Goal: Book appointment/travel/reservation

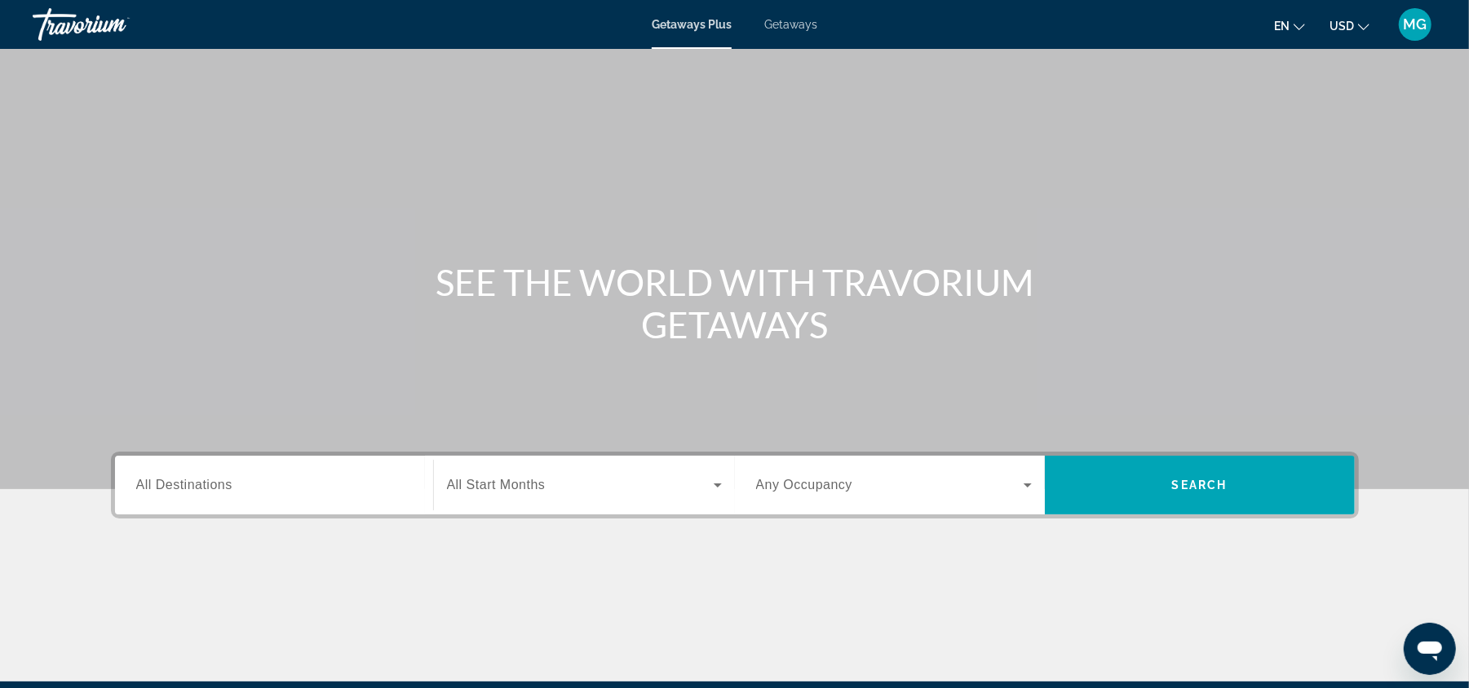
click at [794, 27] on span "Getaways" at bounding box center [790, 24] width 53 height 13
click at [186, 497] on div "Search widget" at bounding box center [274, 485] width 276 height 46
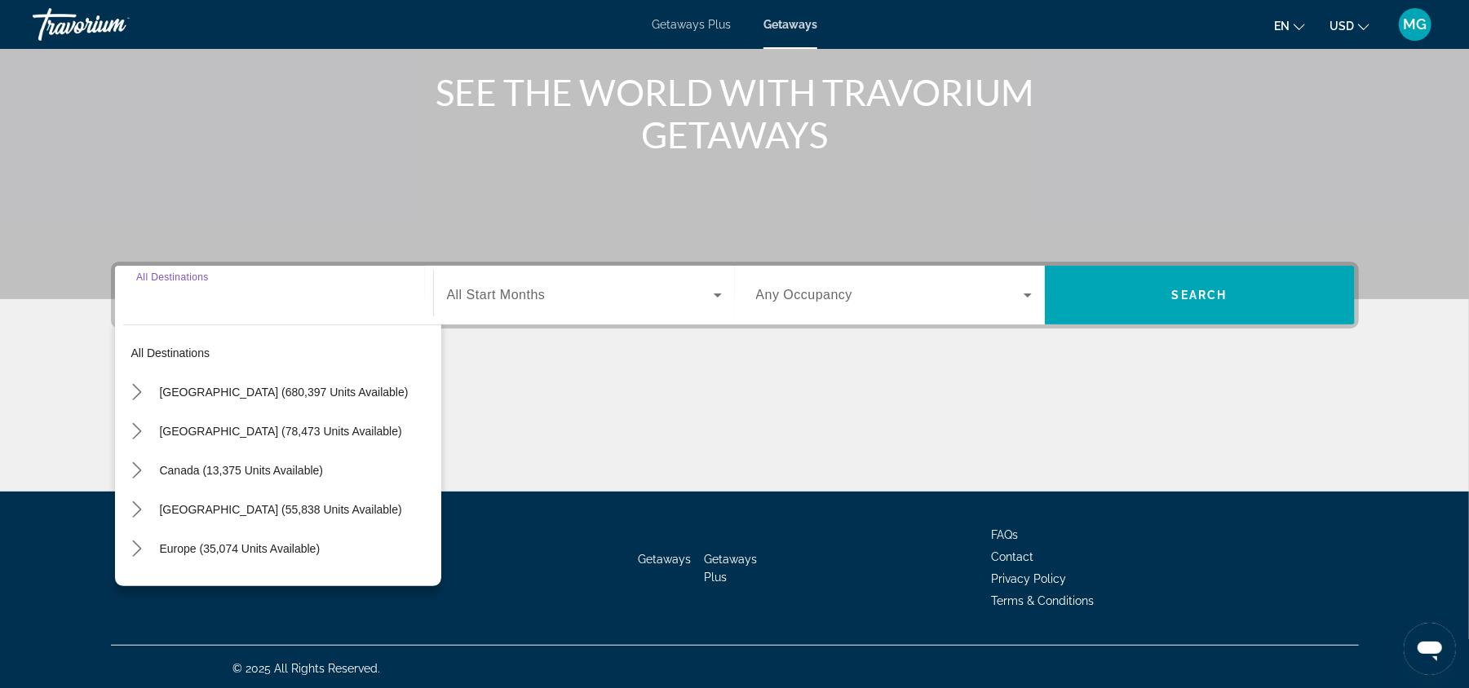
scroll to position [192, 0]
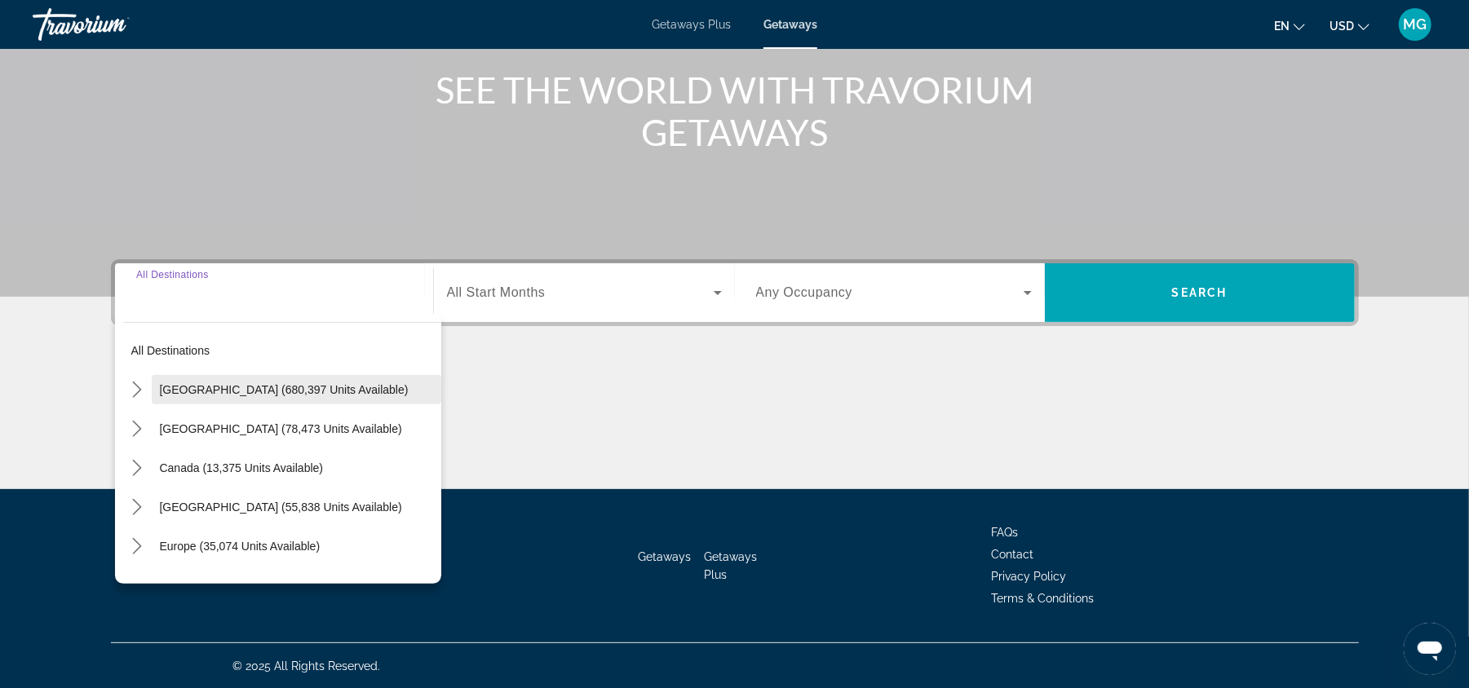
click at [292, 387] on span "United States (680,397 units available)" at bounding box center [284, 389] width 249 height 13
type input "**********"
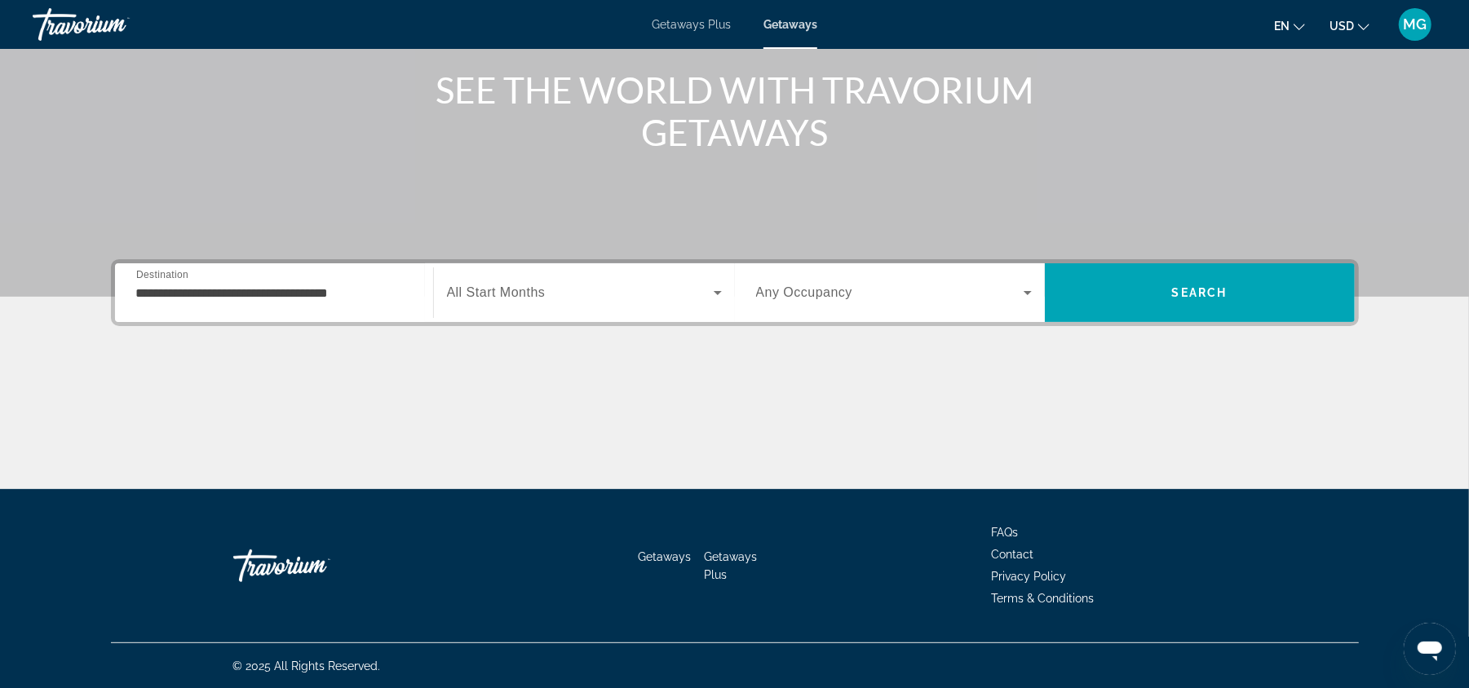
click at [543, 294] on span "All Start Months" at bounding box center [496, 292] width 99 height 14
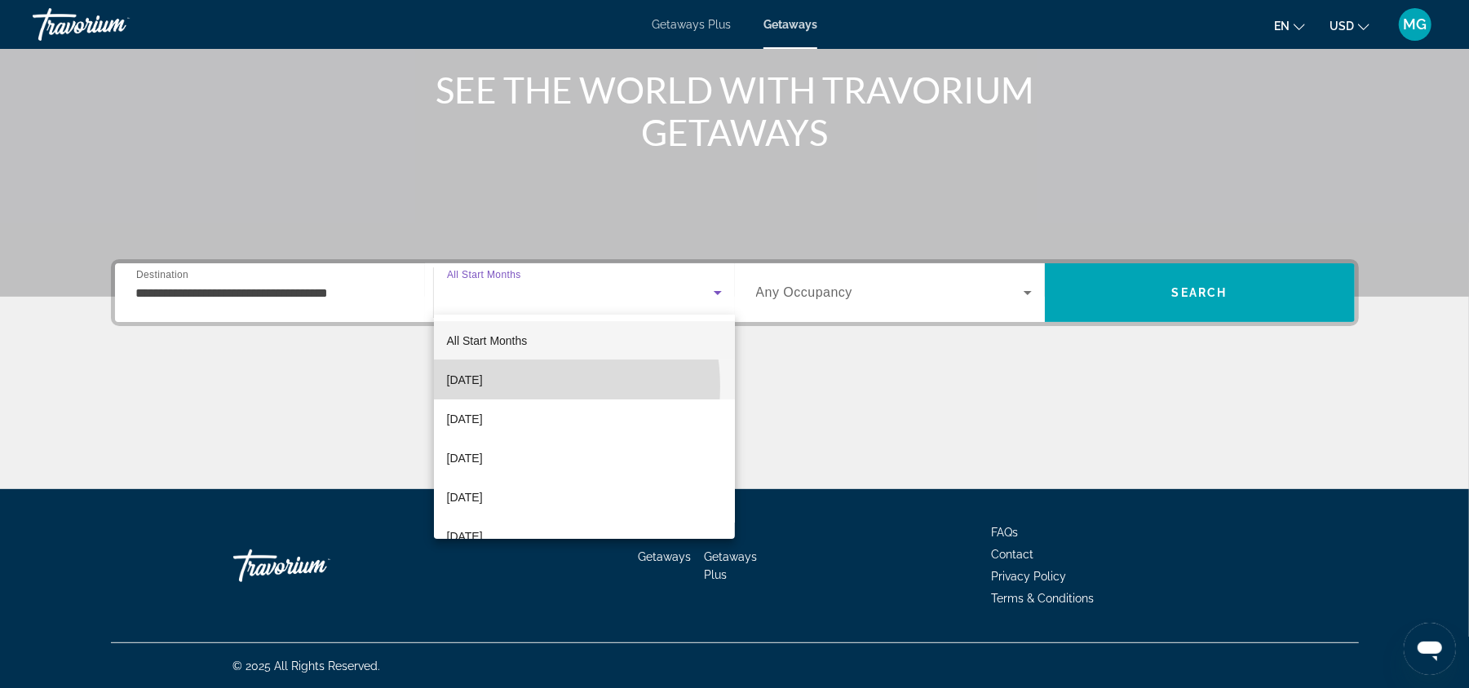
click at [483, 387] on span "[DATE]" at bounding box center [465, 380] width 36 height 20
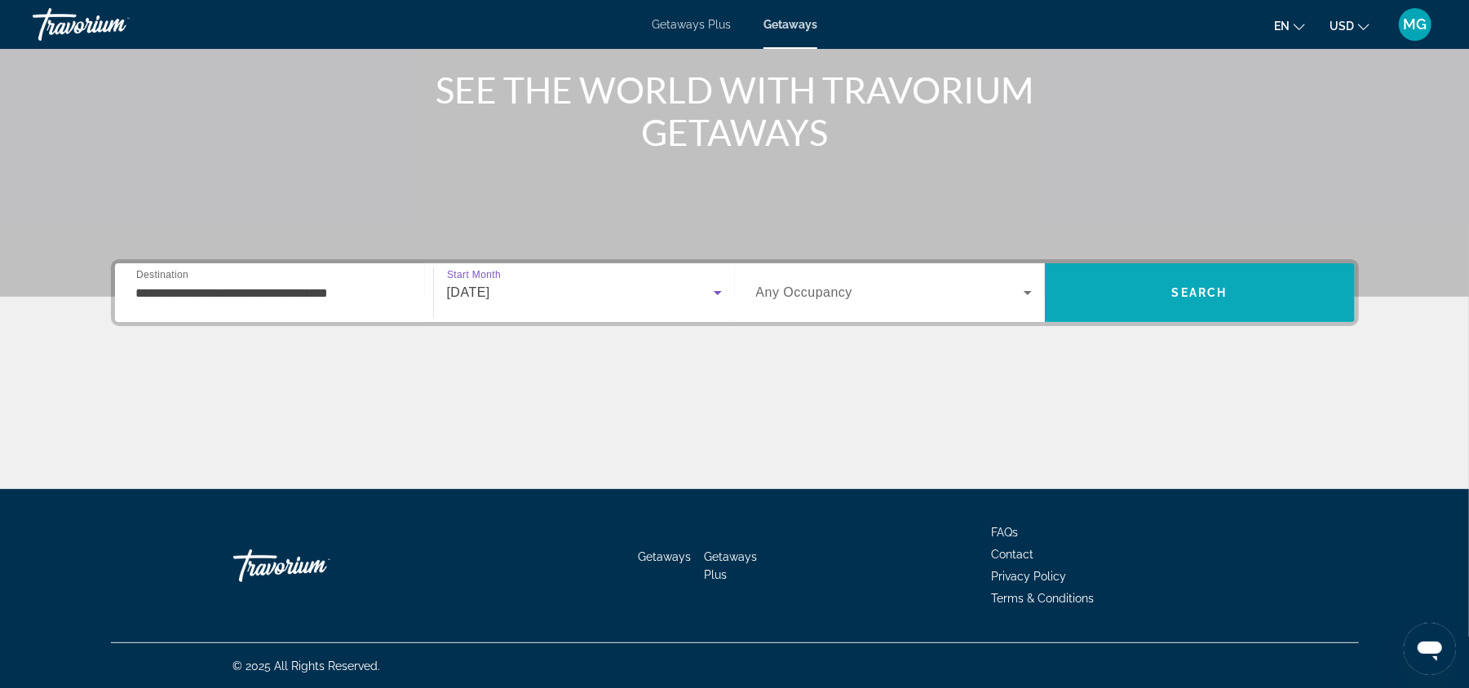
click at [1198, 277] on span "Search" at bounding box center [1200, 292] width 310 height 39
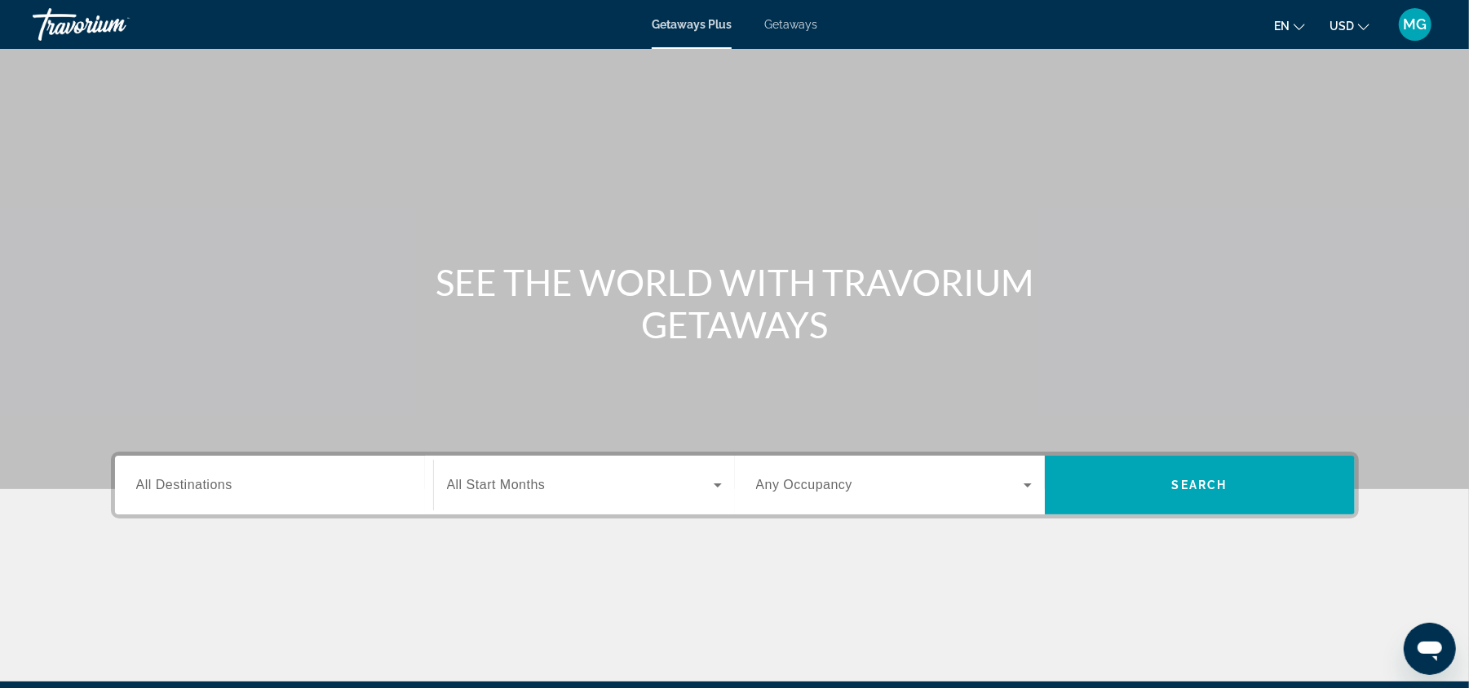
click at [281, 466] on div "Search widget" at bounding box center [274, 485] width 276 height 46
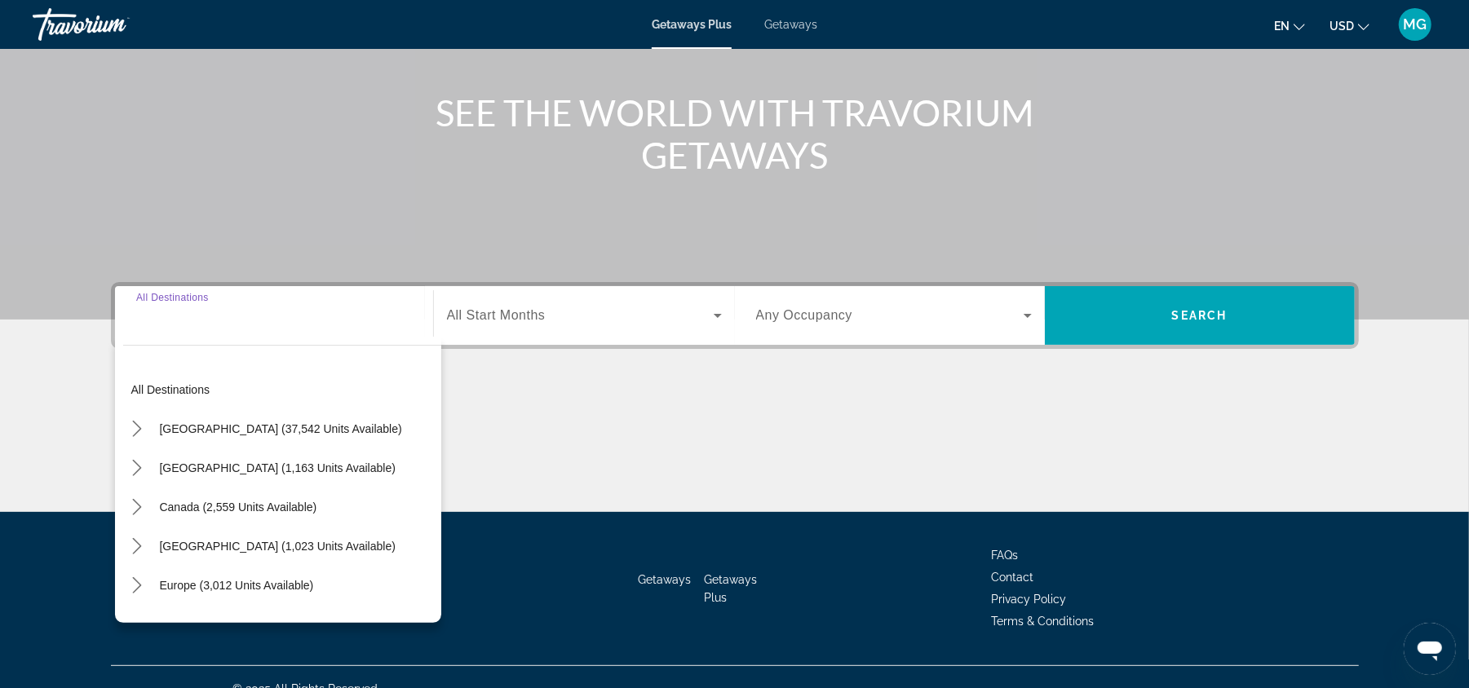
scroll to position [192, 0]
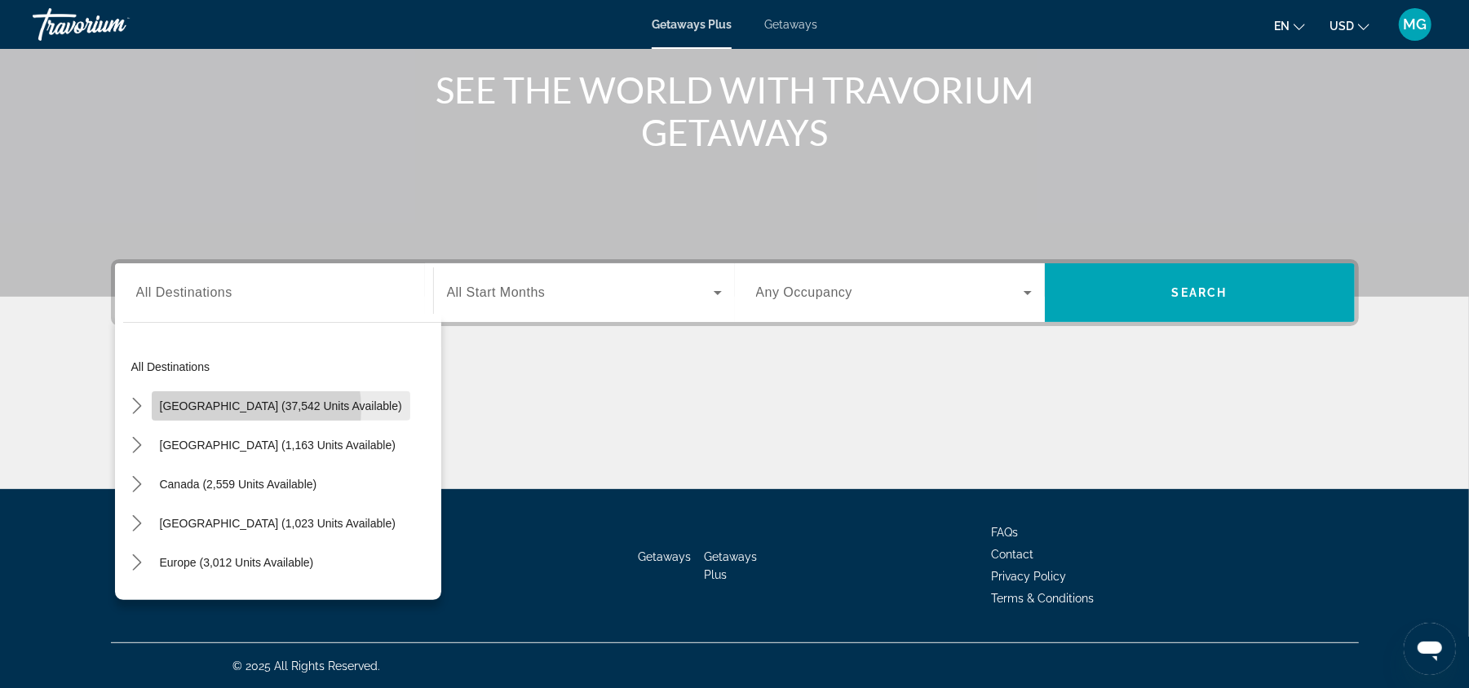
click at [240, 409] on span "[GEOGRAPHIC_DATA] (37,542 units available)" at bounding box center [281, 406] width 242 height 13
type input "**********"
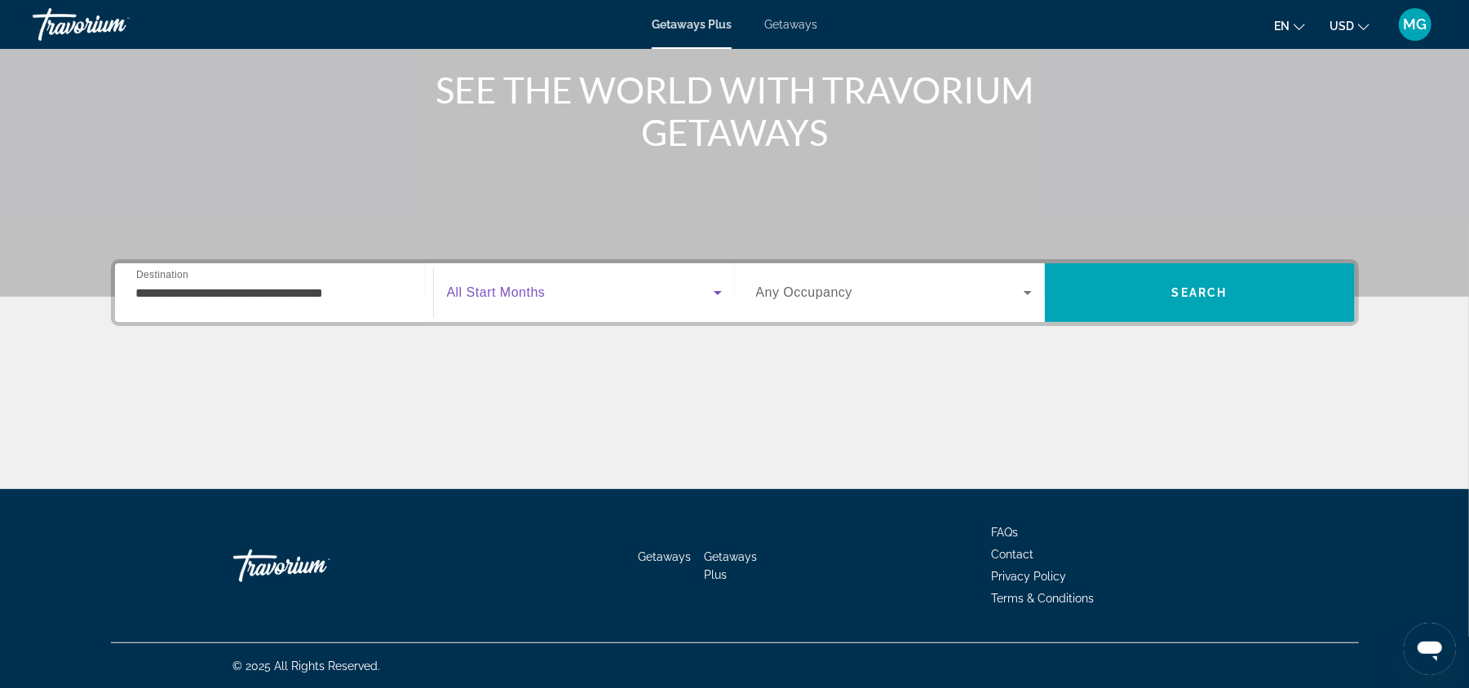
click at [565, 295] on span "Search widget" at bounding box center [580, 293] width 267 height 20
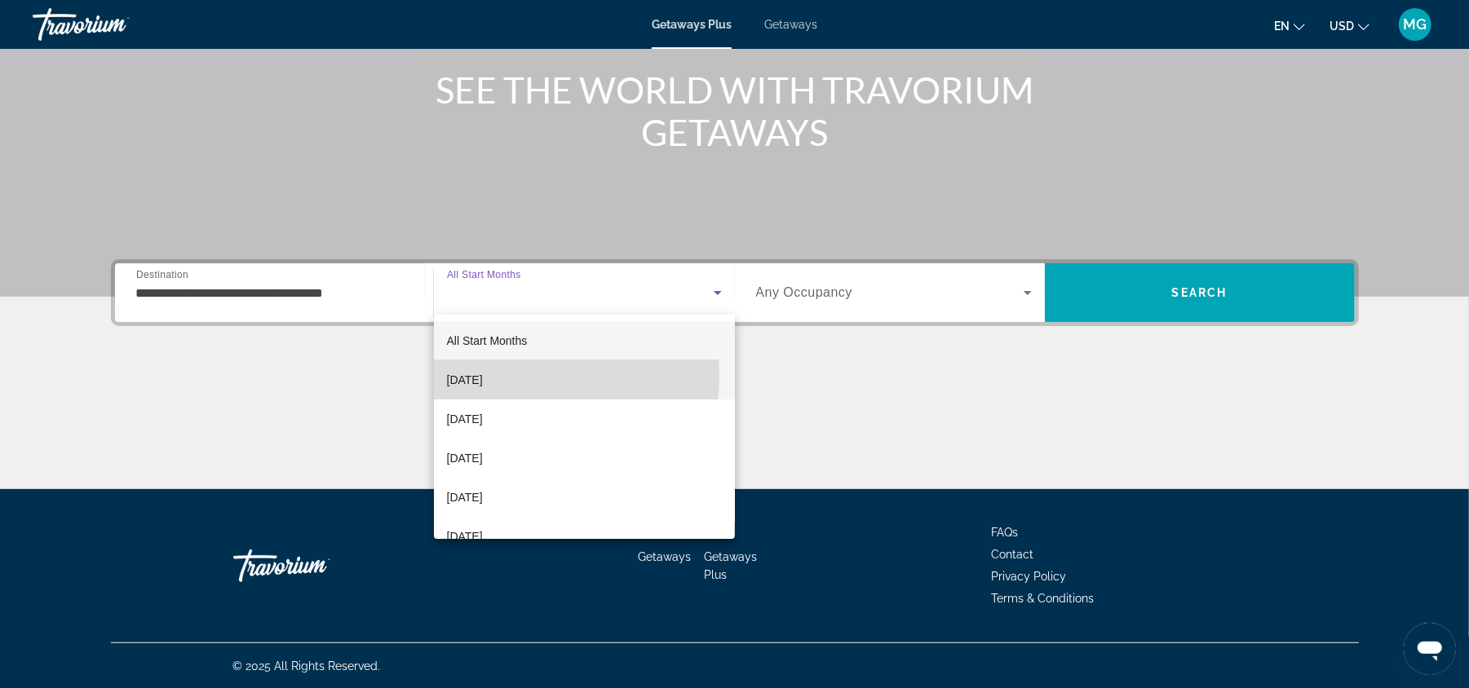
click at [483, 375] on span "[DATE]" at bounding box center [465, 380] width 36 height 20
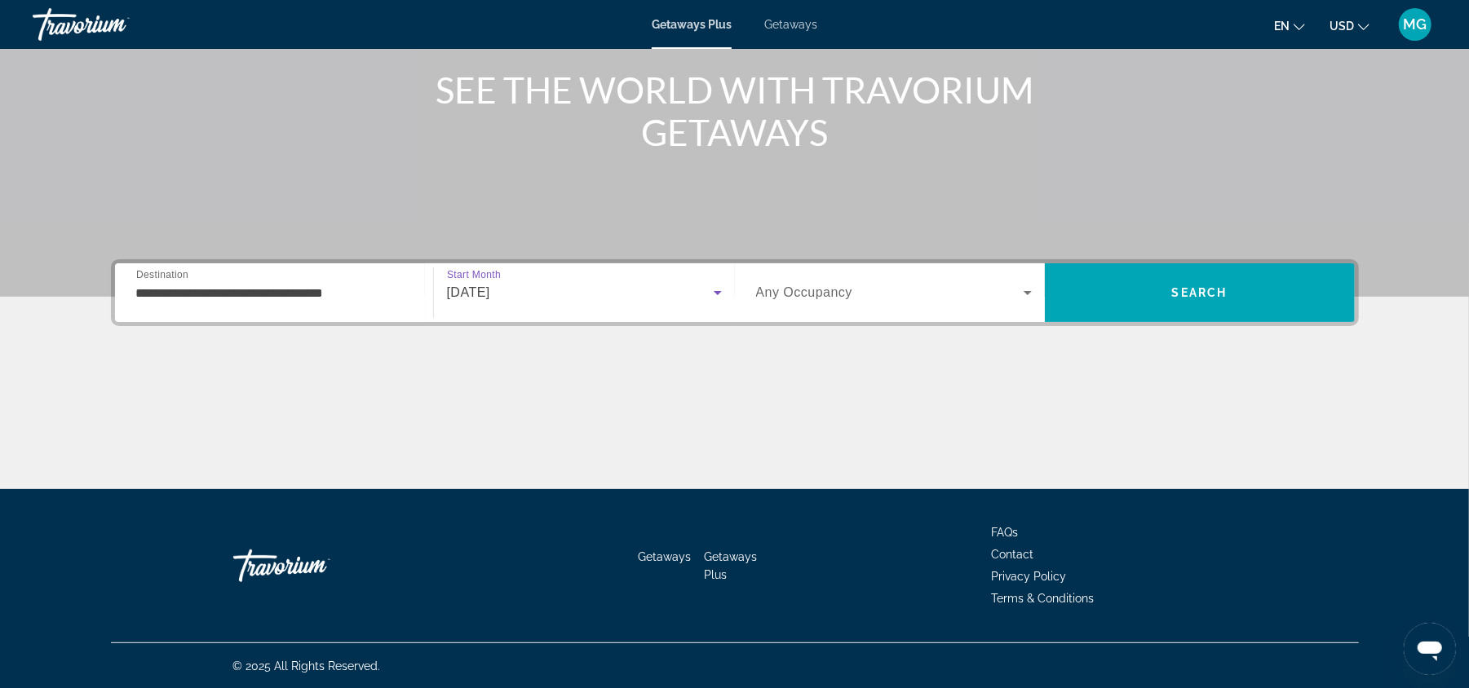
click at [849, 287] on span "Any Occupancy" at bounding box center [804, 292] width 97 height 14
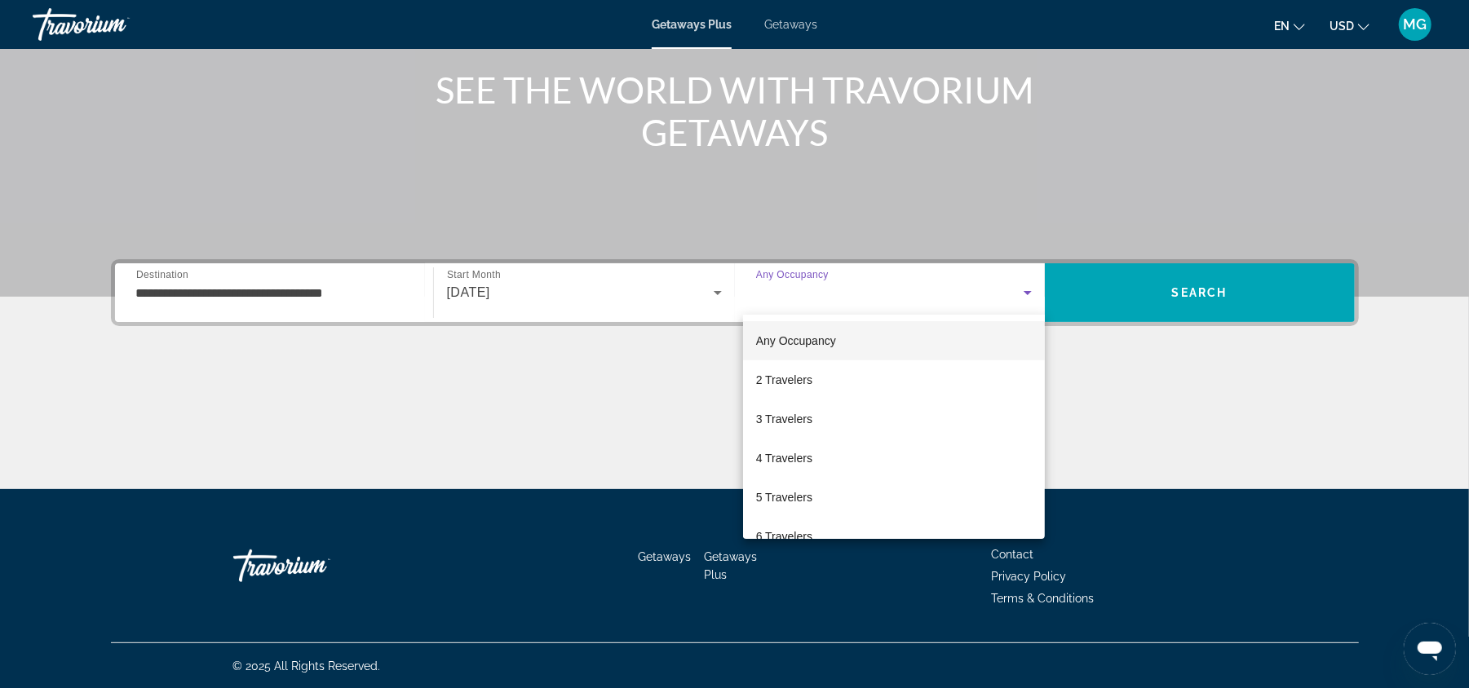
click at [1178, 374] on div at bounding box center [734, 344] width 1469 height 688
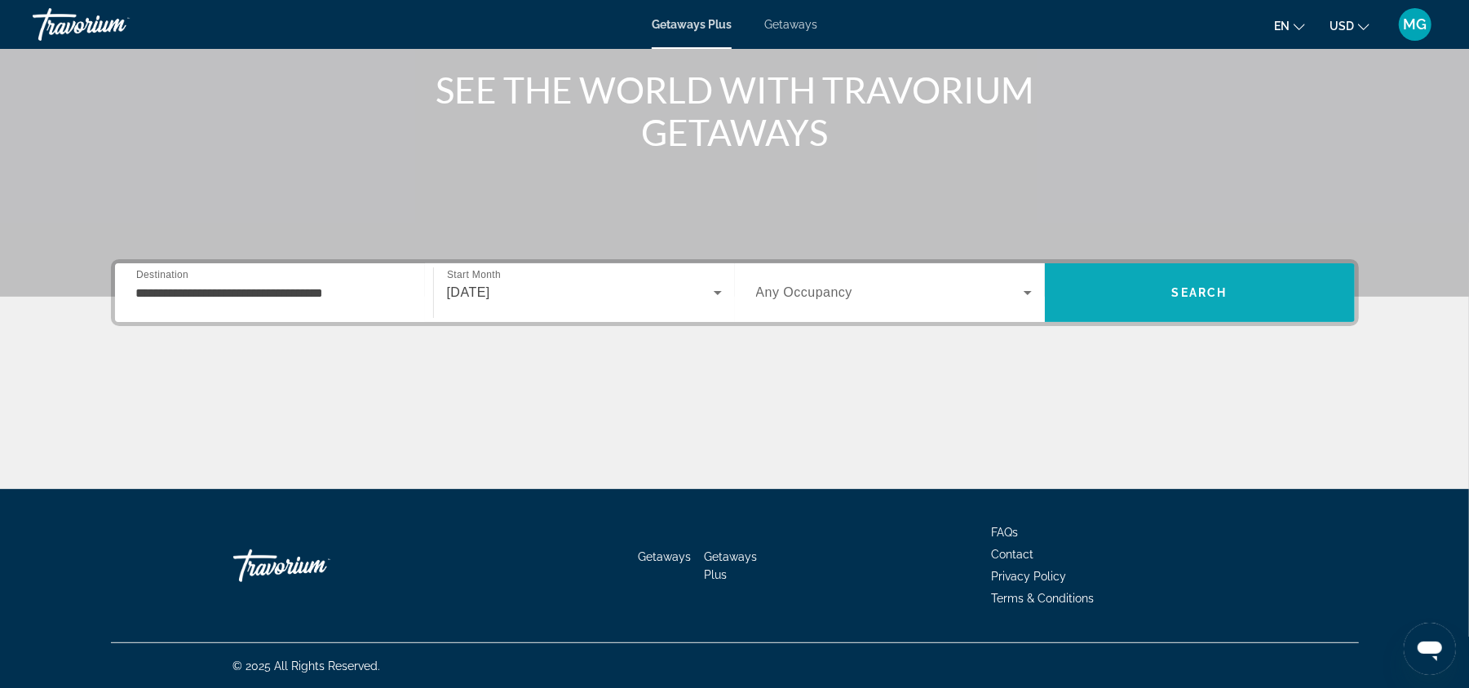
click at [1221, 289] on span "Search" at bounding box center [1199, 292] width 55 height 13
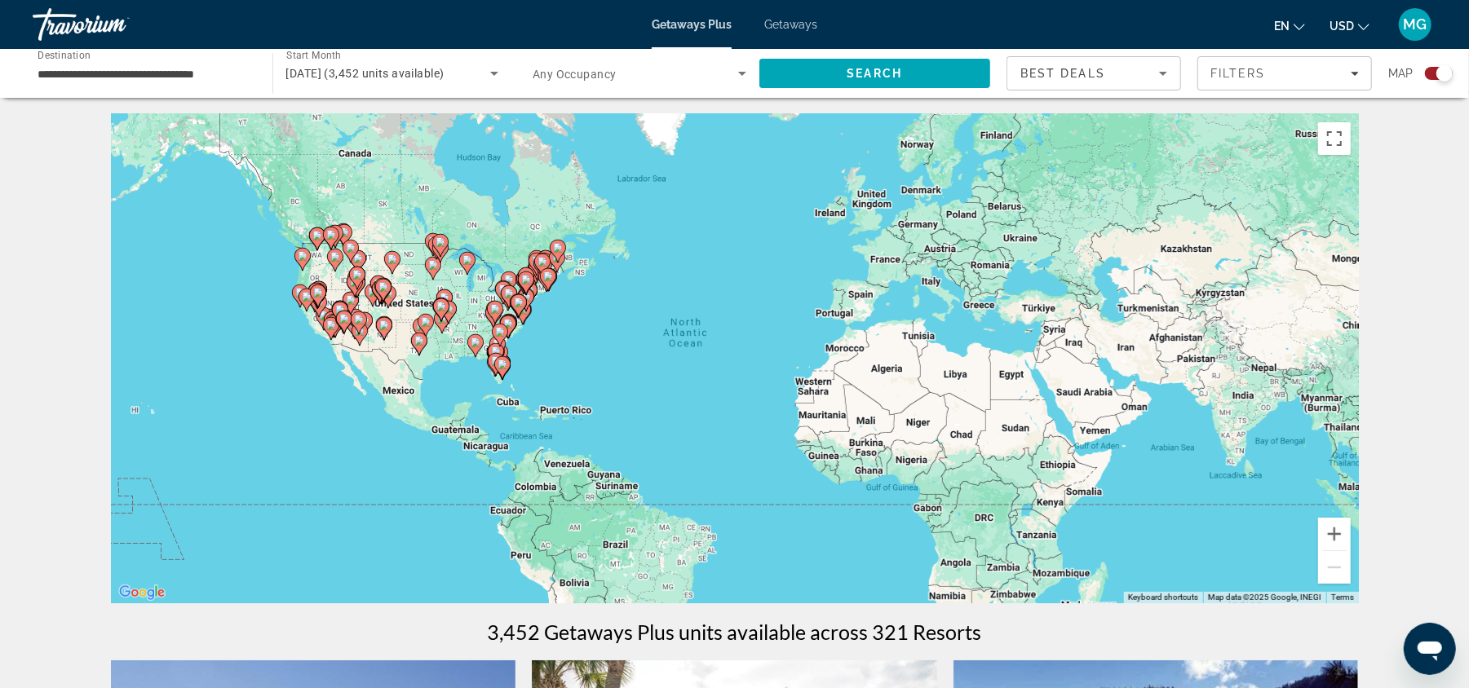
click at [139, 72] on input "**********" at bounding box center [145, 74] width 214 height 20
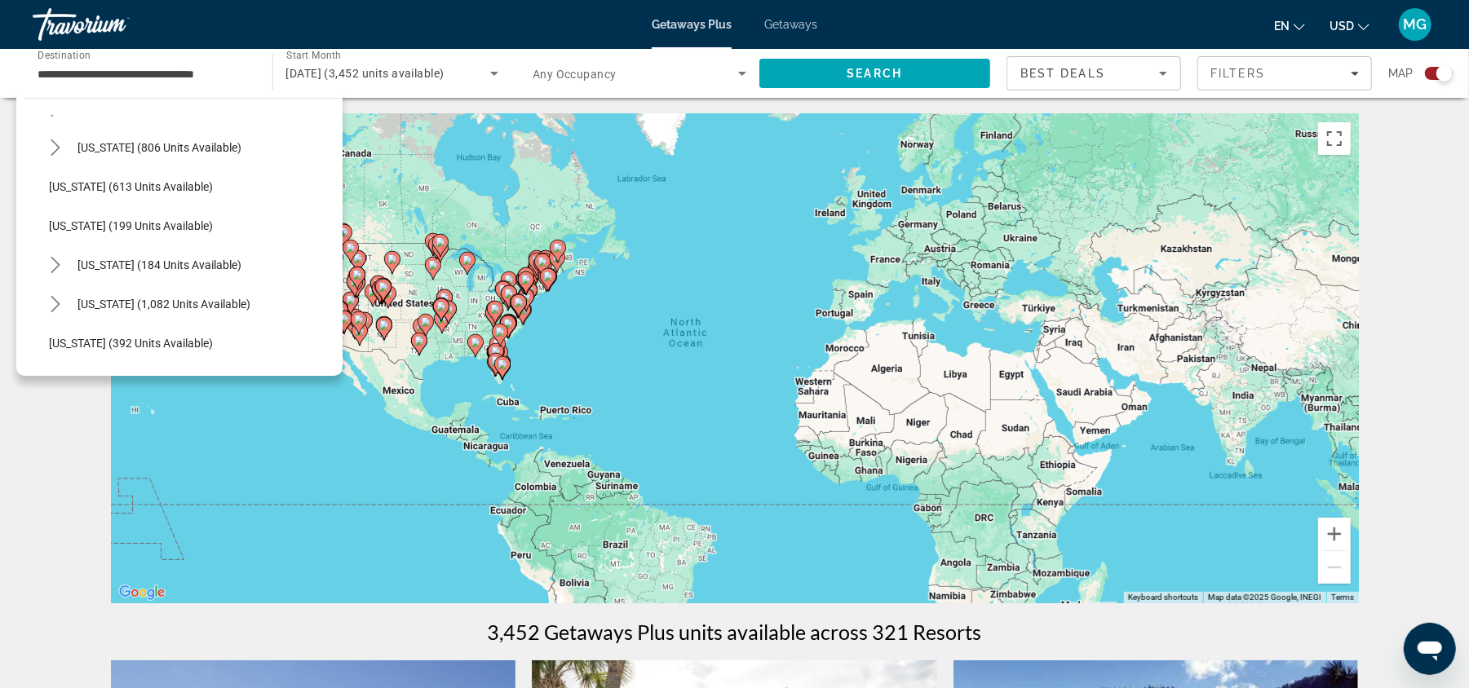
scroll to position [917, 0]
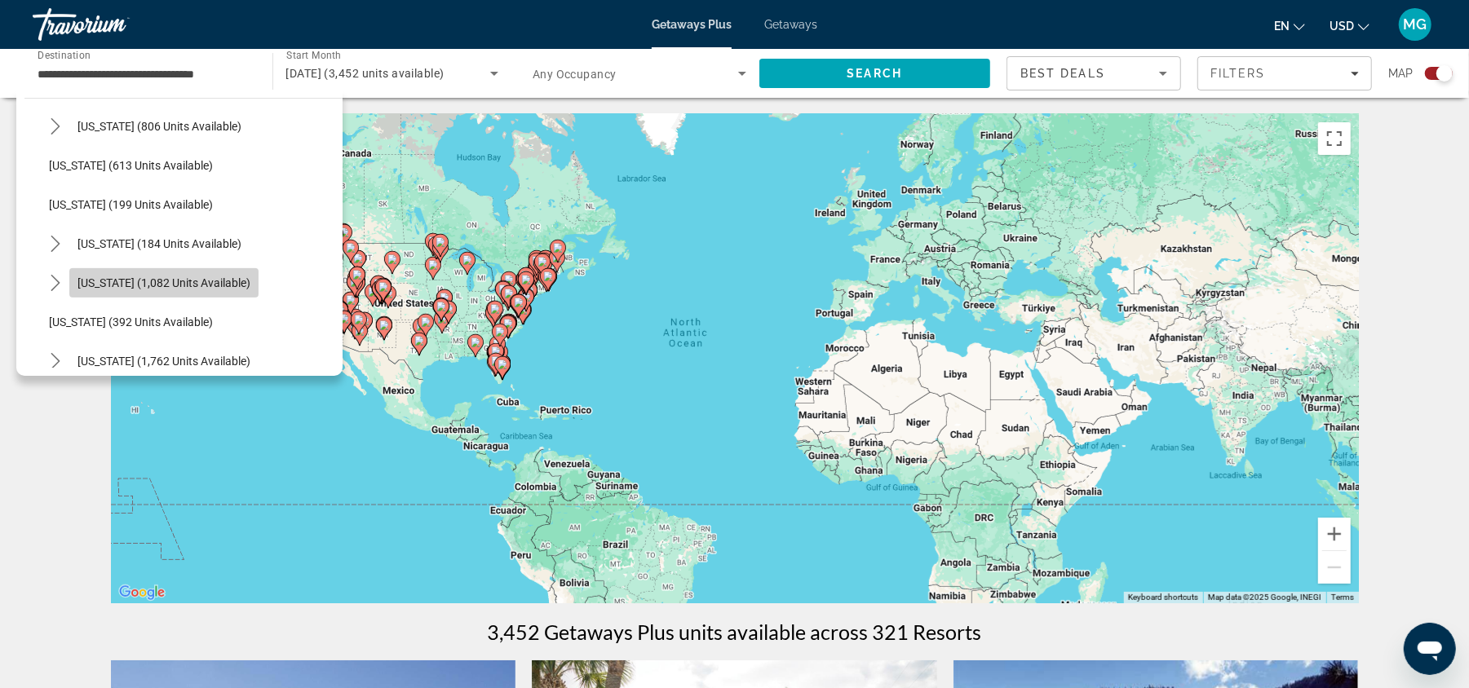
click at [144, 278] on span "[US_STATE] (1,082 units available)" at bounding box center [163, 282] width 173 height 13
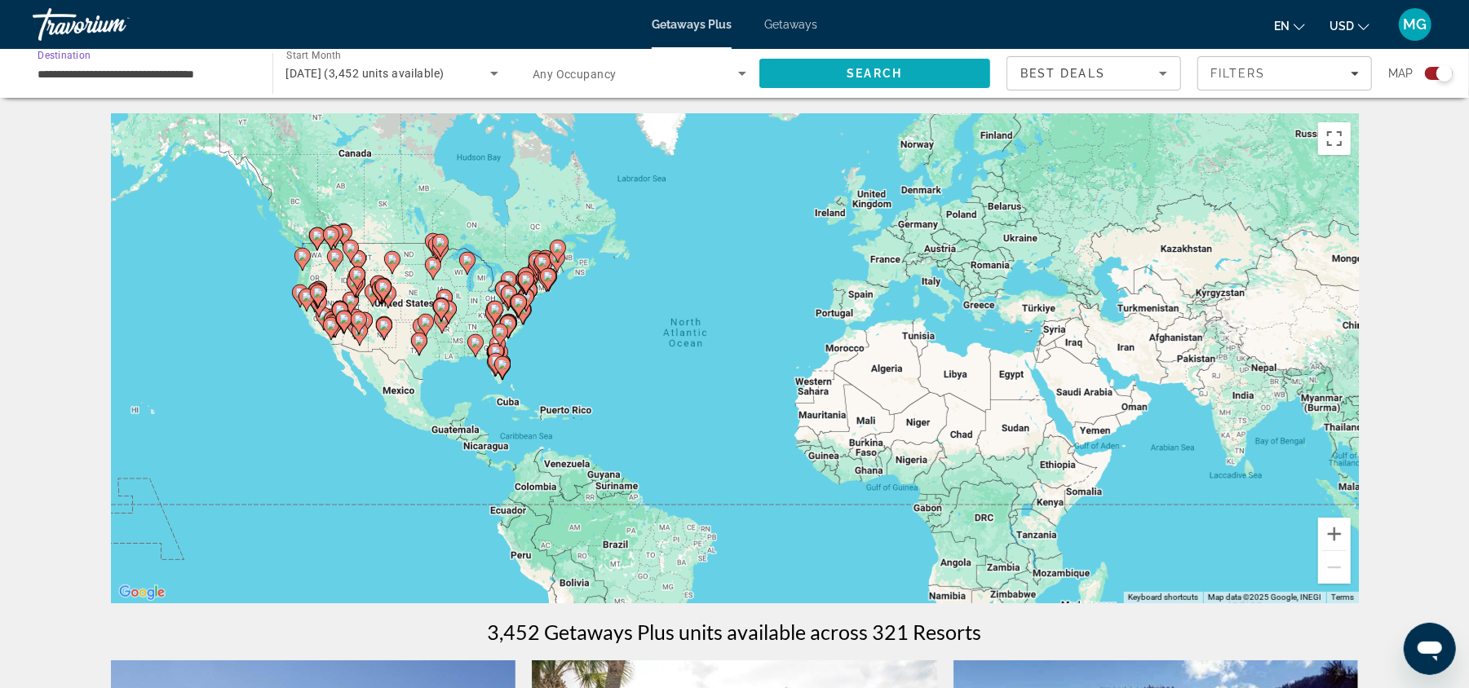
click at [922, 89] on span "Search" at bounding box center [875, 73] width 232 height 39
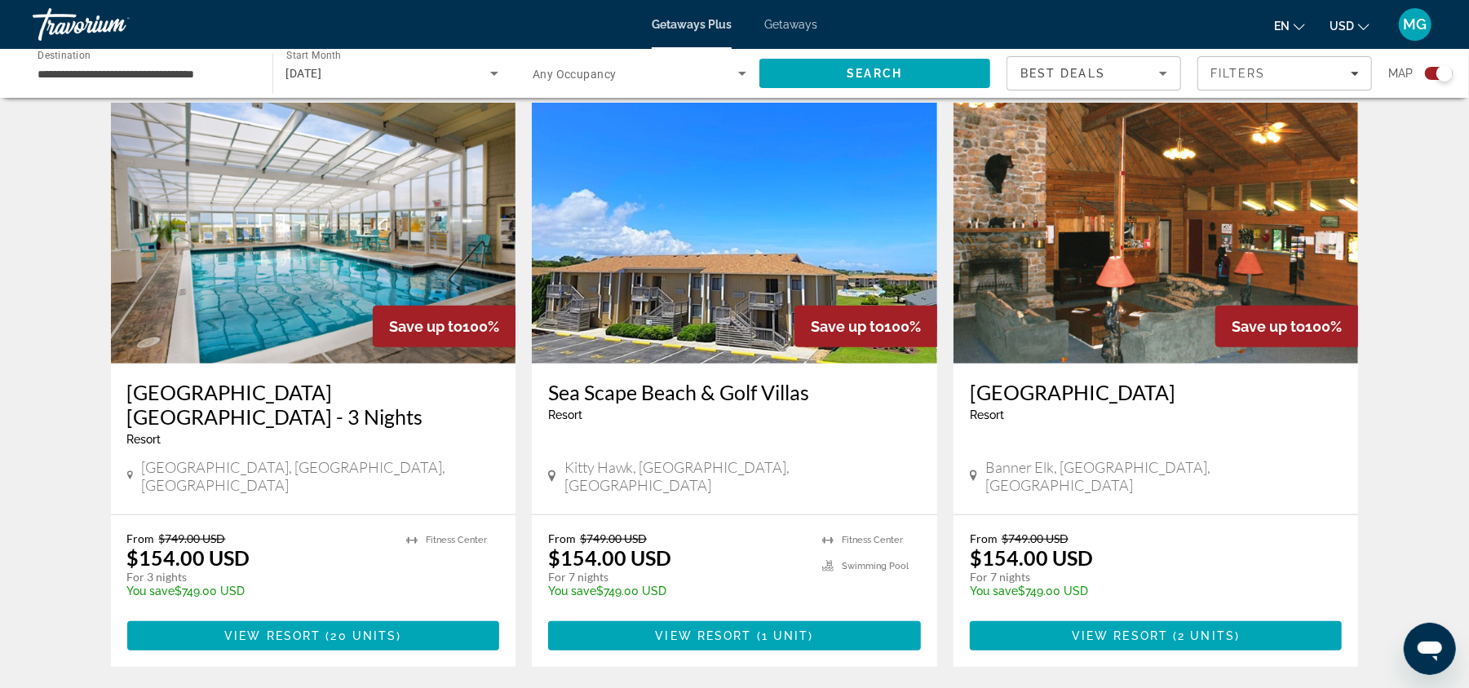
scroll to position [553, 0]
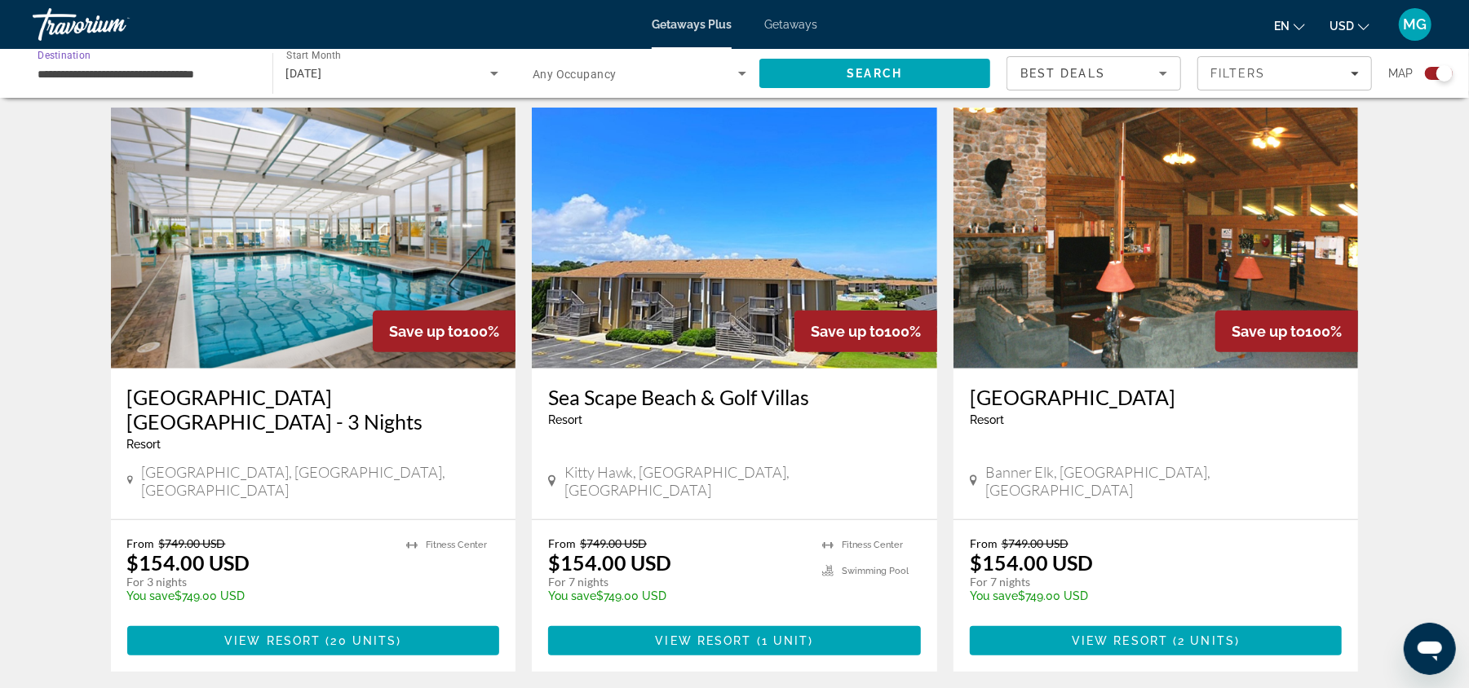
click at [161, 69] on input "**********" at bounding box center [145, 74] width 214 height 20
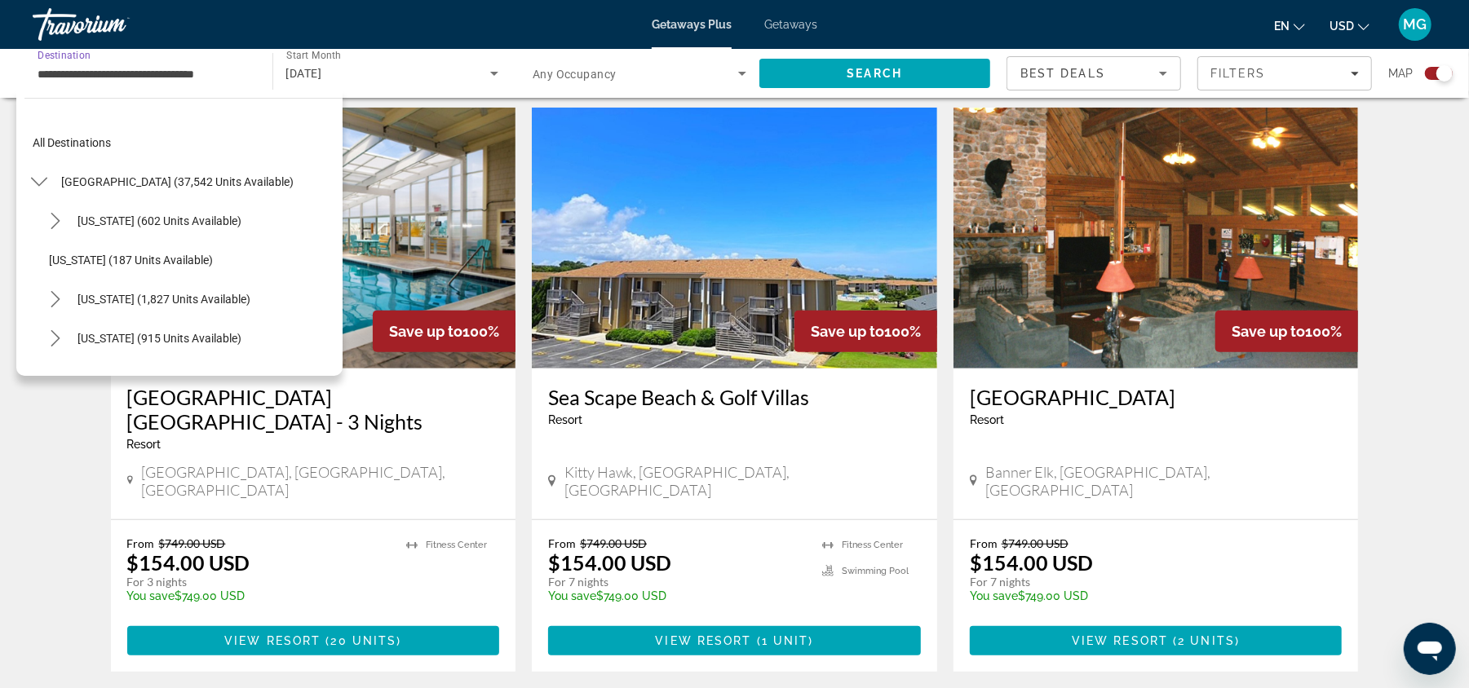
scroll to position [957, 0]
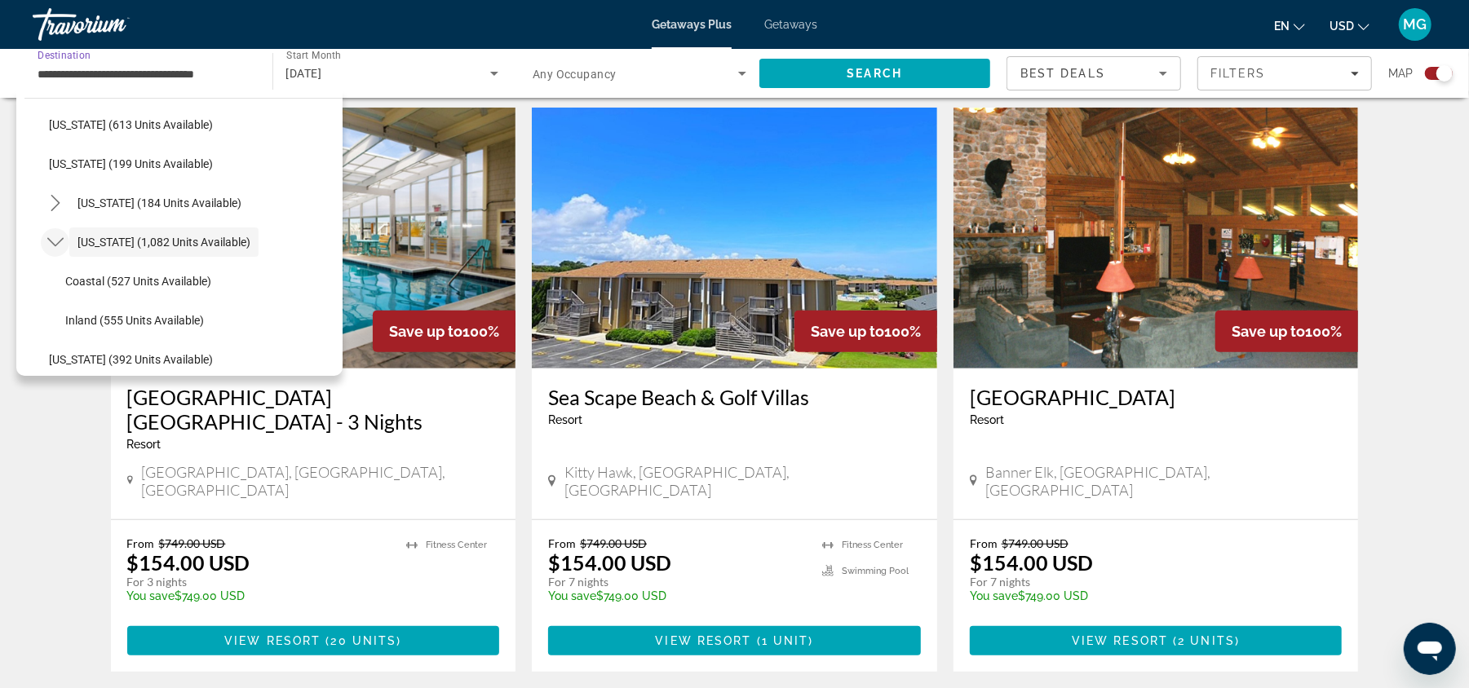
click at [47, 239] on icon "Toggle North Carolina (1,082 units available) submenu" at bounding box center [54, 242] width 16 height 9
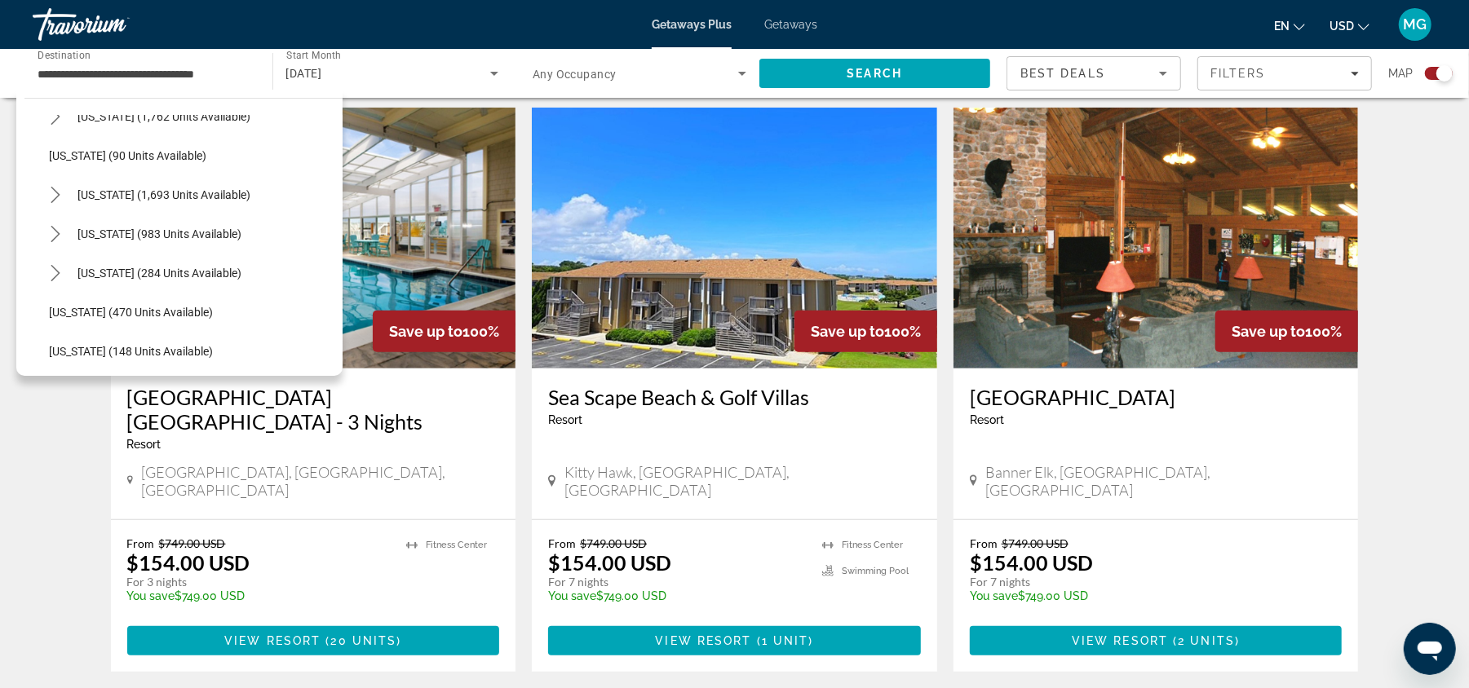
scroll to position [1182, 0]
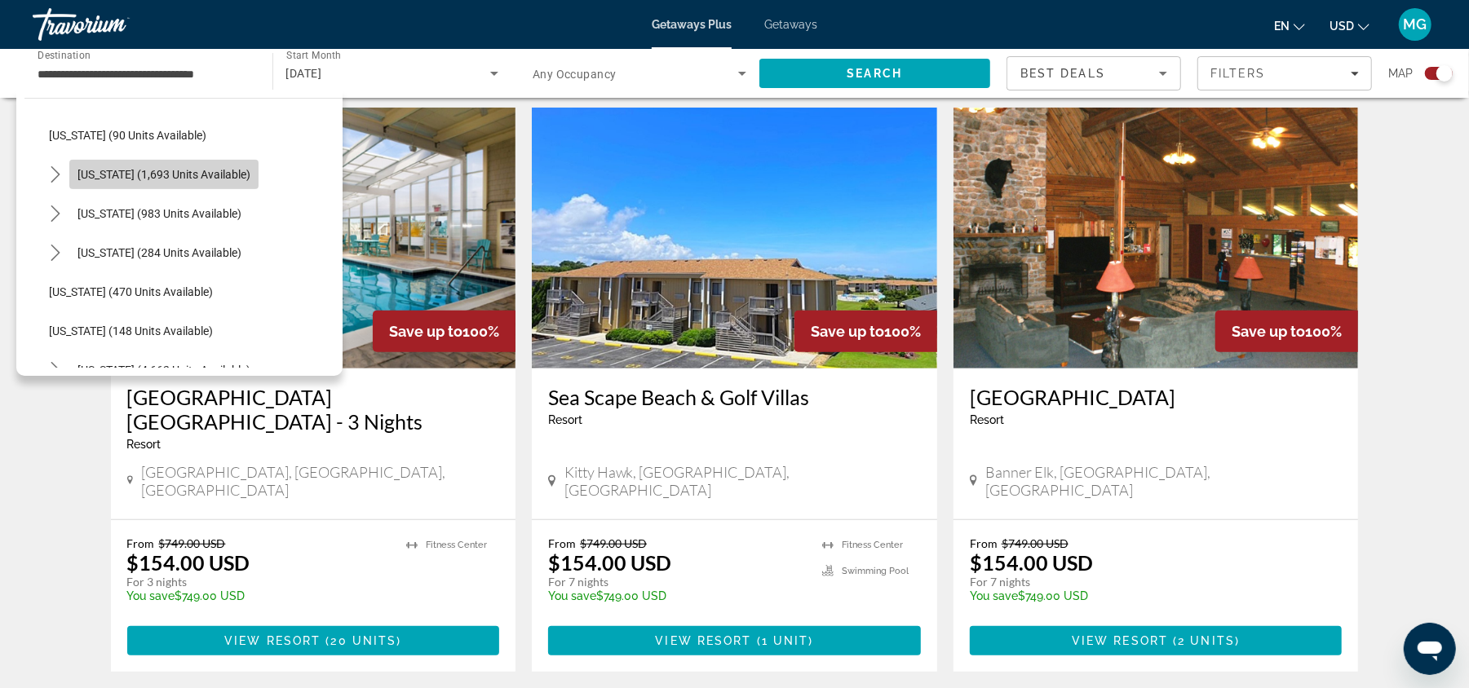
click at [135, 178] on span "[US_STATE] (1,693 units available)" at bounding box center [163, 174] width 173 height 13
type input "**********"
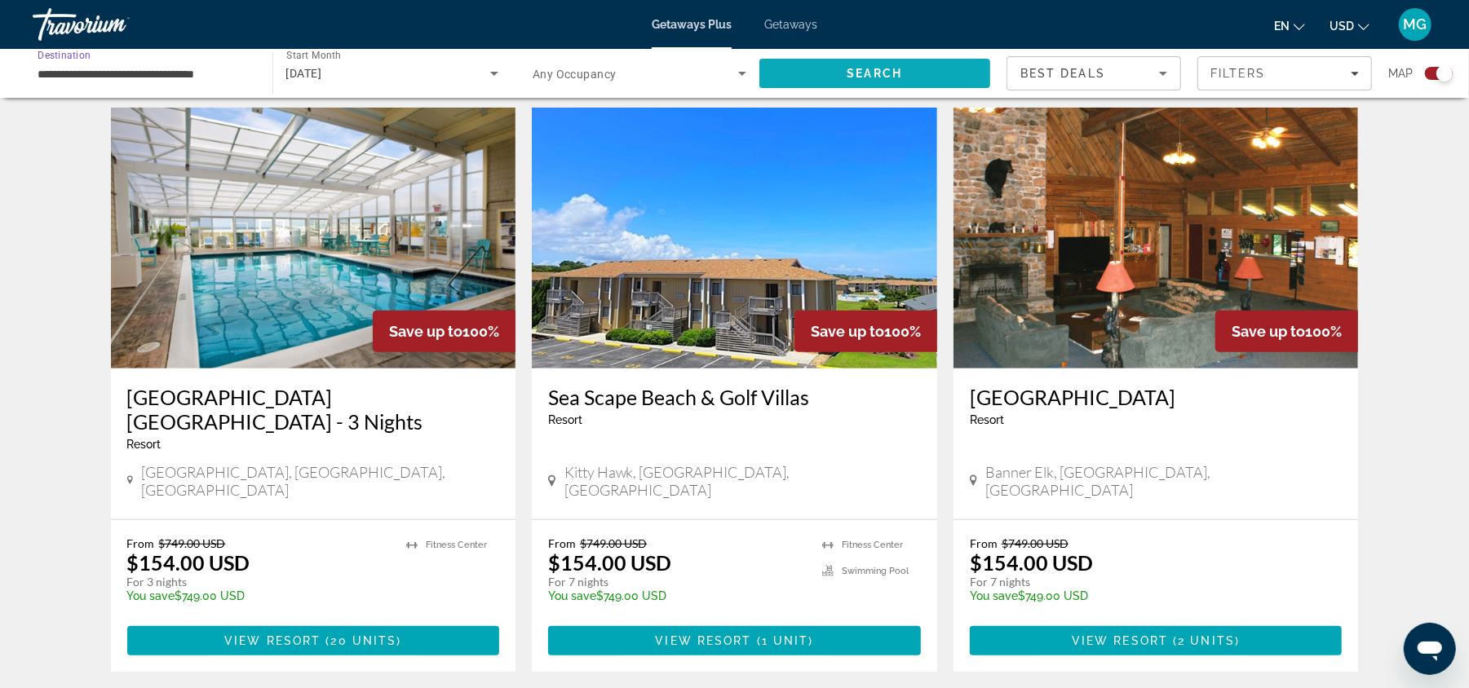
click at [860, 67] on span "Search" at bounding box center [874, 73] width 55 height 13
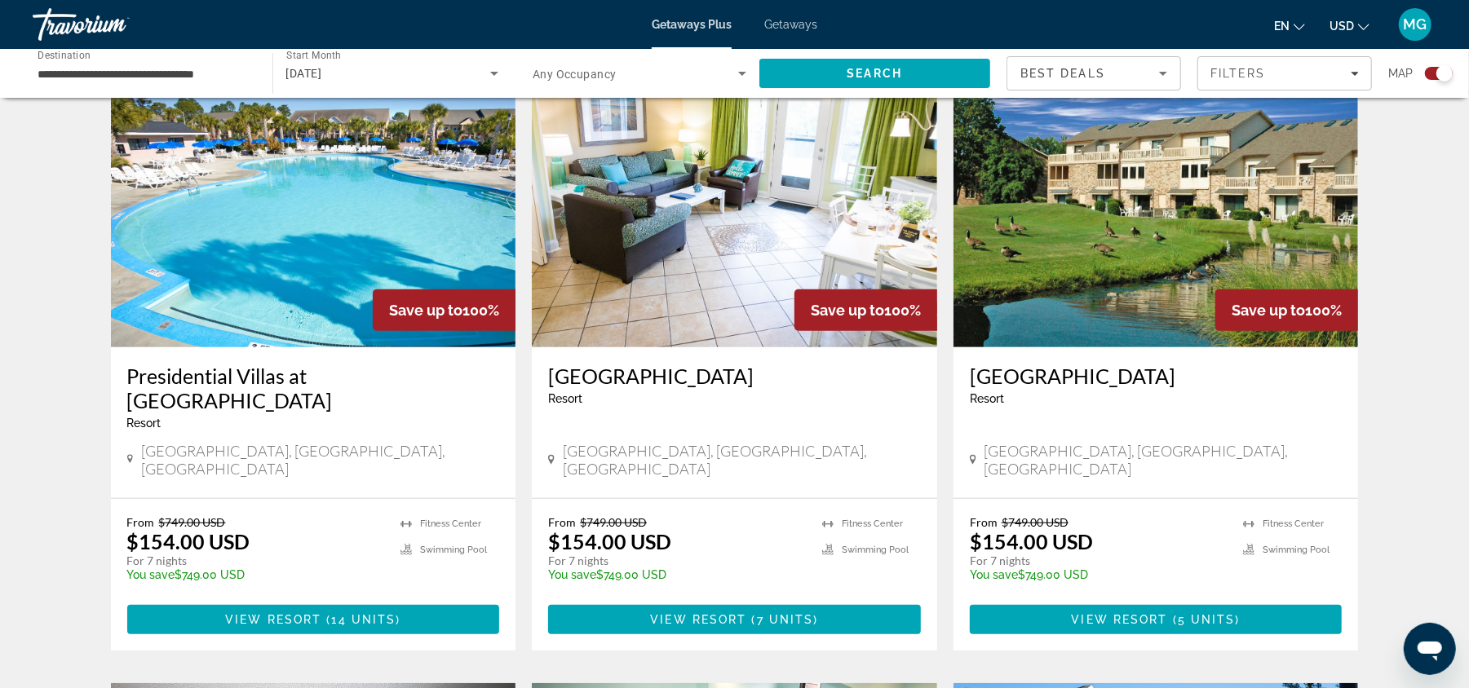
scroll to position [579, 0]
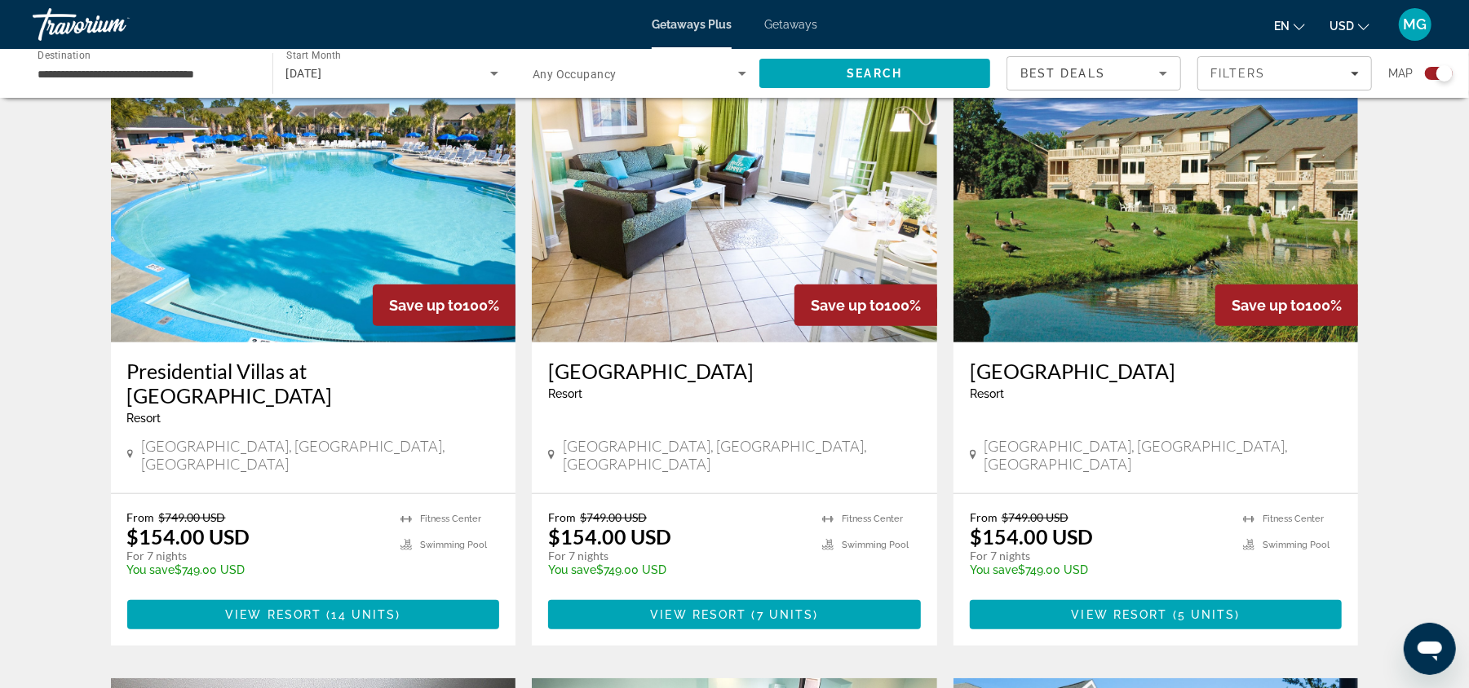
click at [294, 226] on img "Main content" at bounding box center [313, 212] width 405 height 261
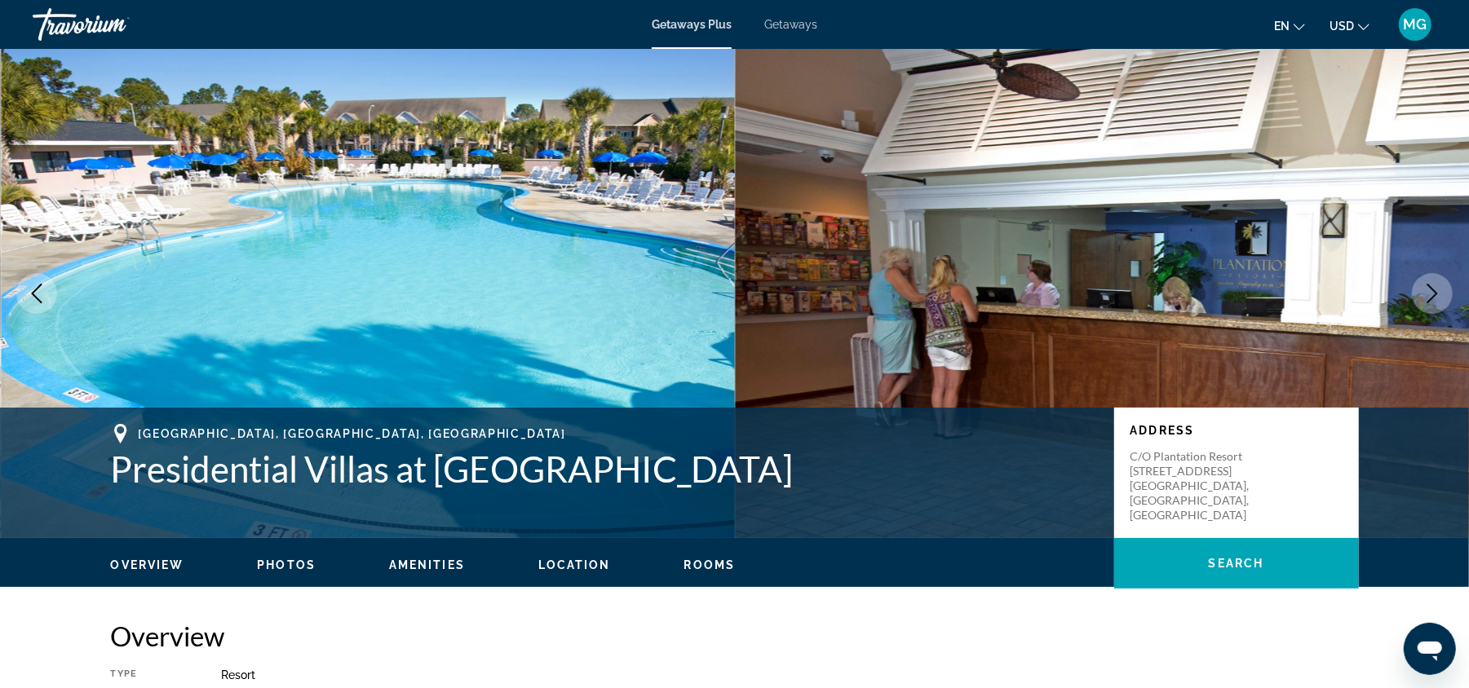
click at [1442, 294] on icon "Next image" at bounding box center [1432, 294] width 20 height 20
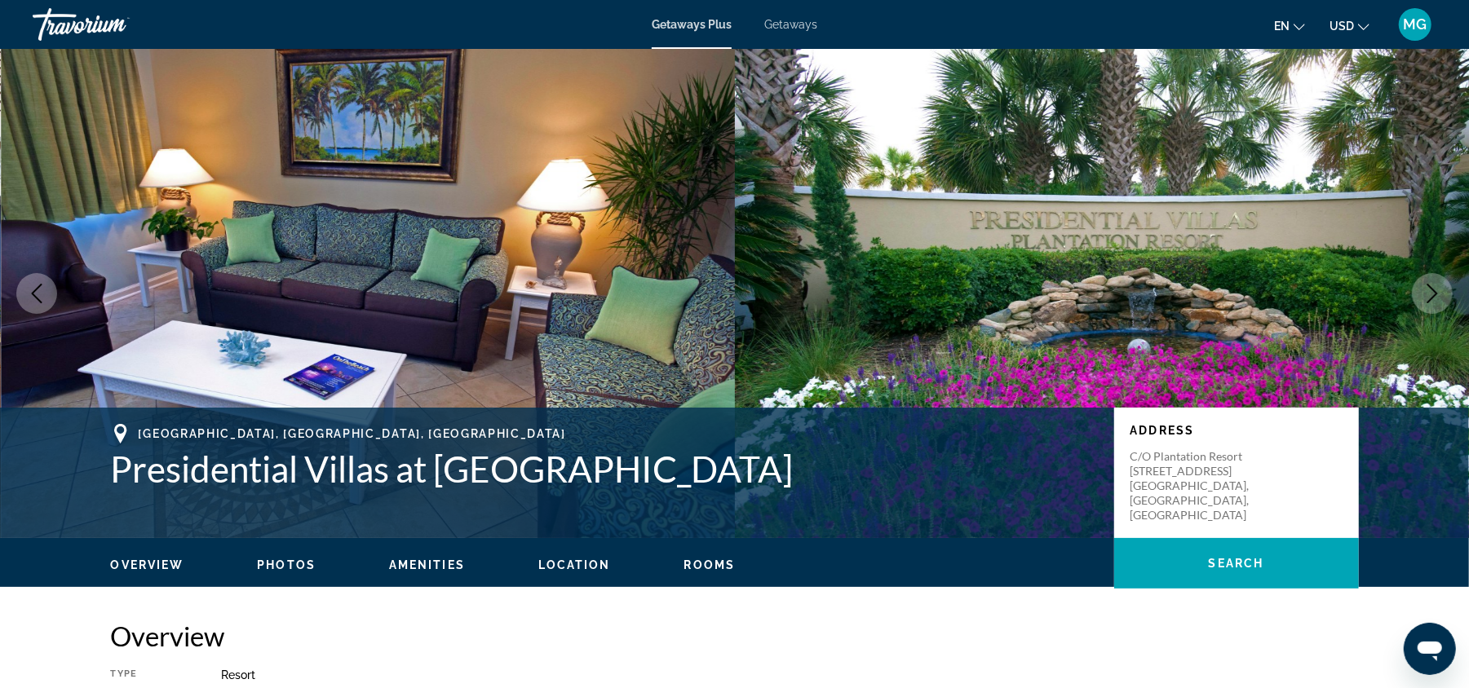
click at [1442, 294] on icon "Next image" at bounding box center [1432, 294] width 20 height 20
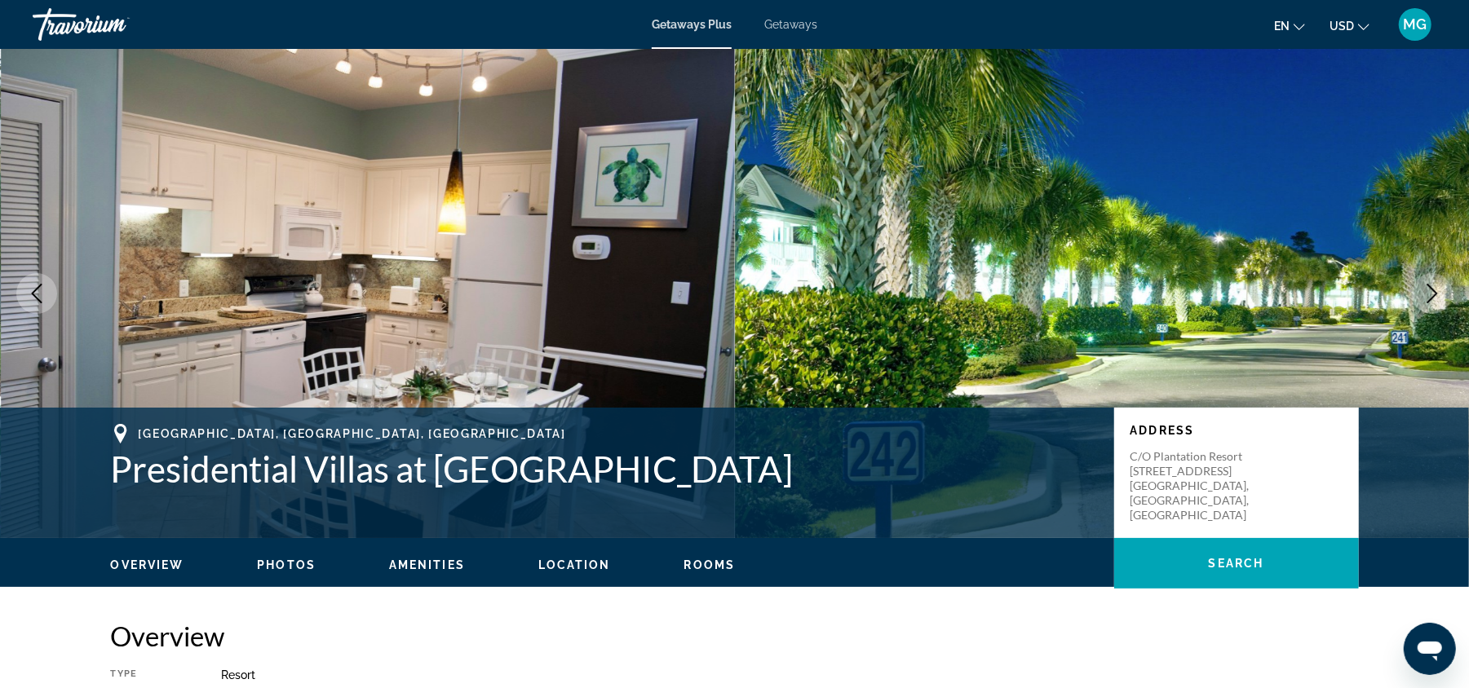
click at [1442, 294] on icon "Next image" at bounding box center [1432, 294] width 20 height 20
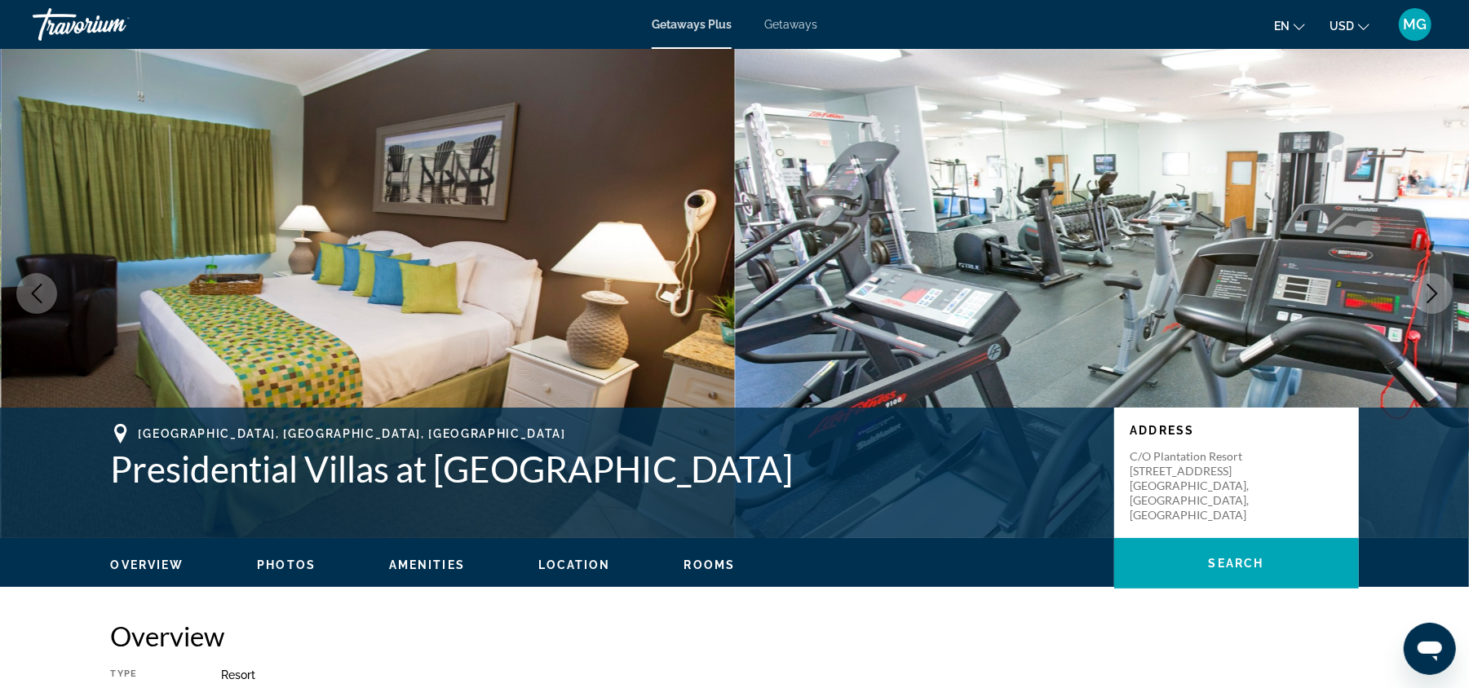
click at [1442, 294] on icon "Next image" at bounding box center [1432, 294] width 20 height 20
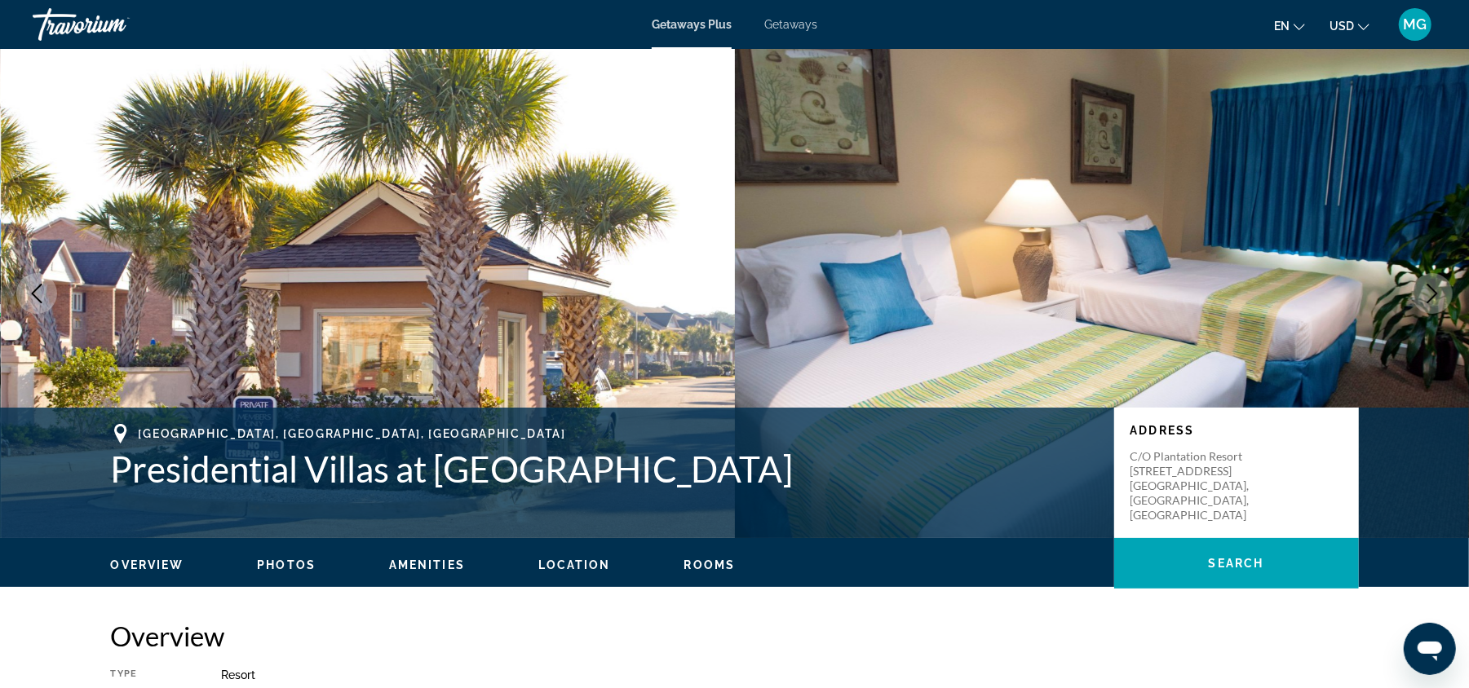
click at [1442, 294] on icon "Next image" at bounding box center [1432, 294] width 20 height 20
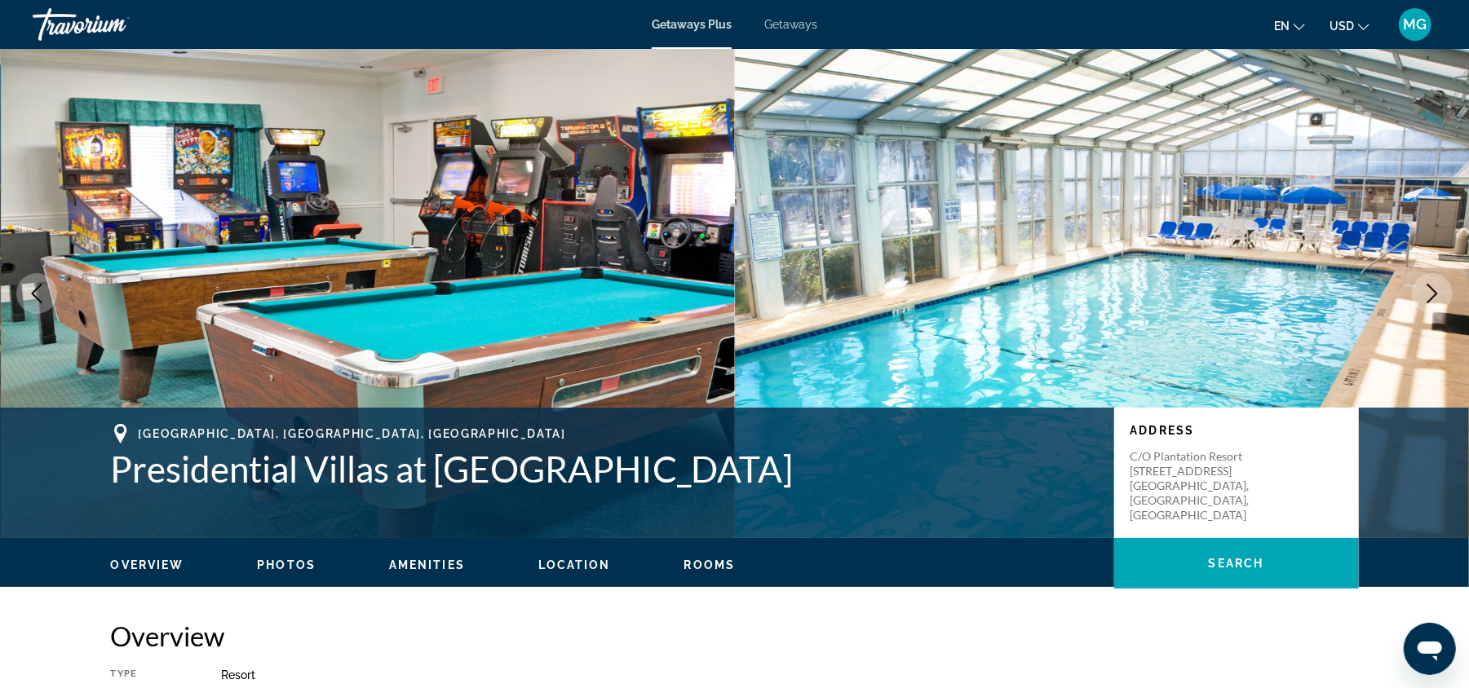
click at [1442, 294] on icon "Next image" at bounding box center [1432, 294] width 20 height 20
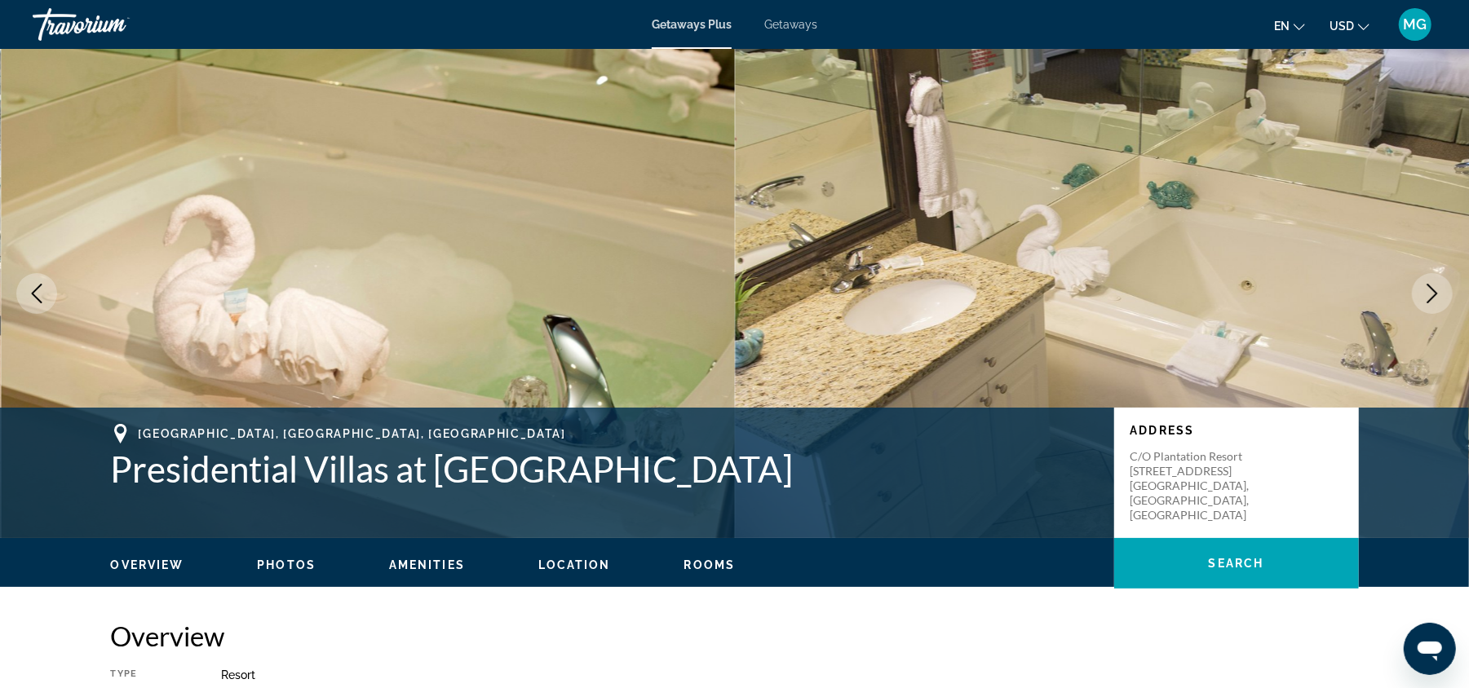
click at [1442, 294] on icon "Next image" at bounding box center [1432, 294] width 20 height 20
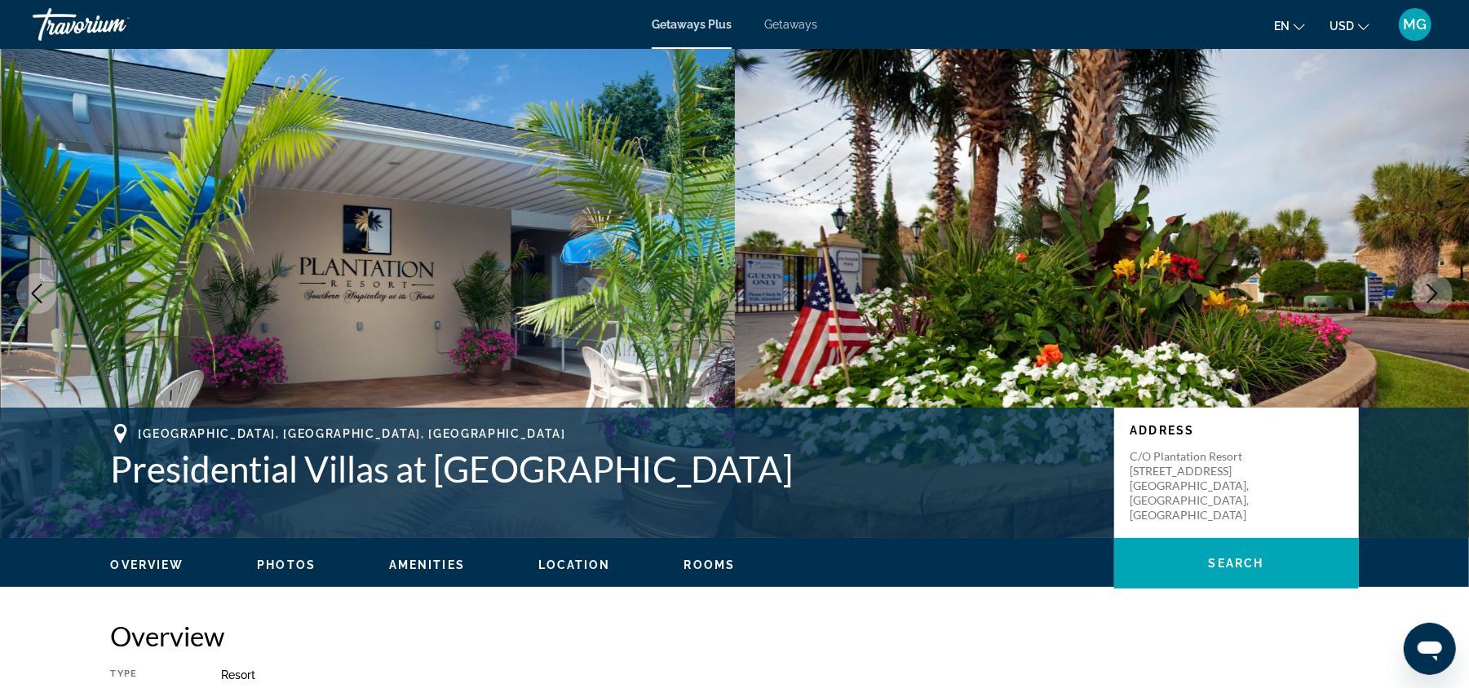
click at [1442, 294] on icon "Next image" at bounding box center [1432, 294] width 20 height 20
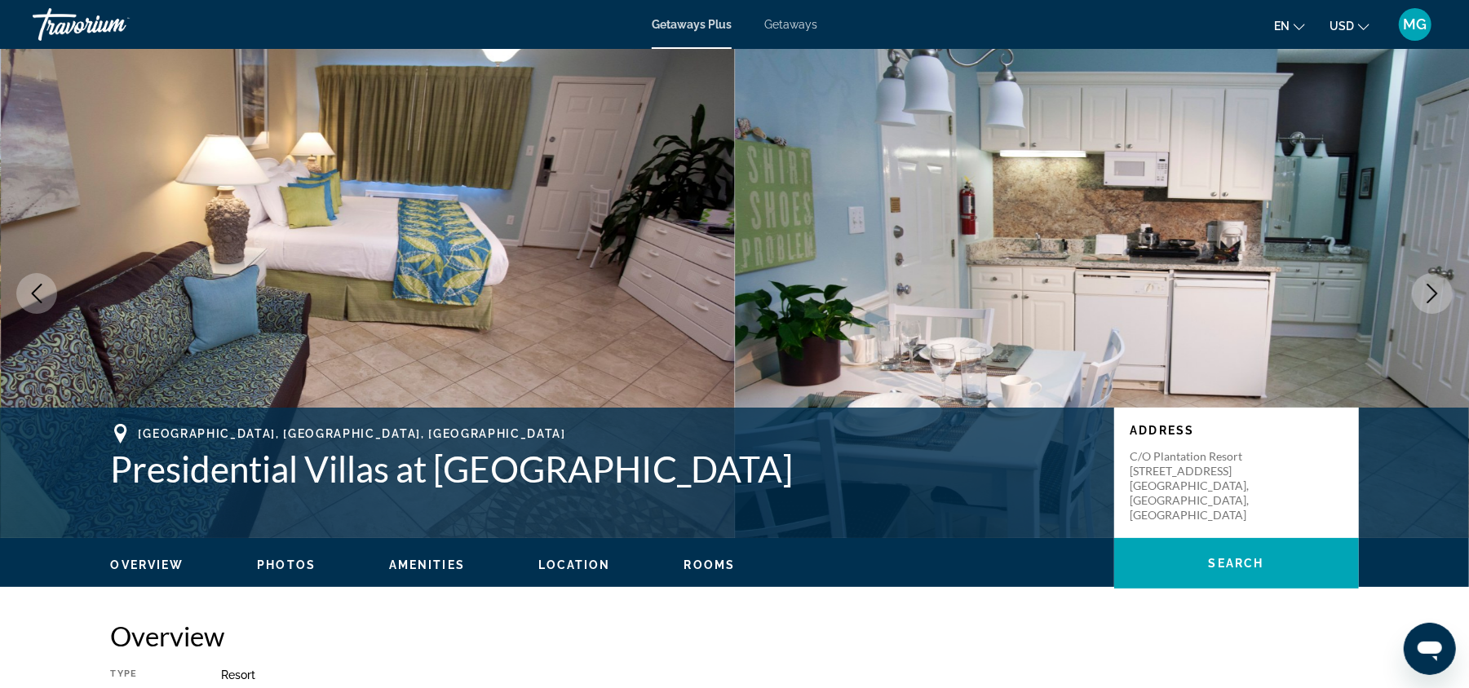
click at [1442, 294] on icon "Next image" at bounding box center [1432, 294] width 20 height 20
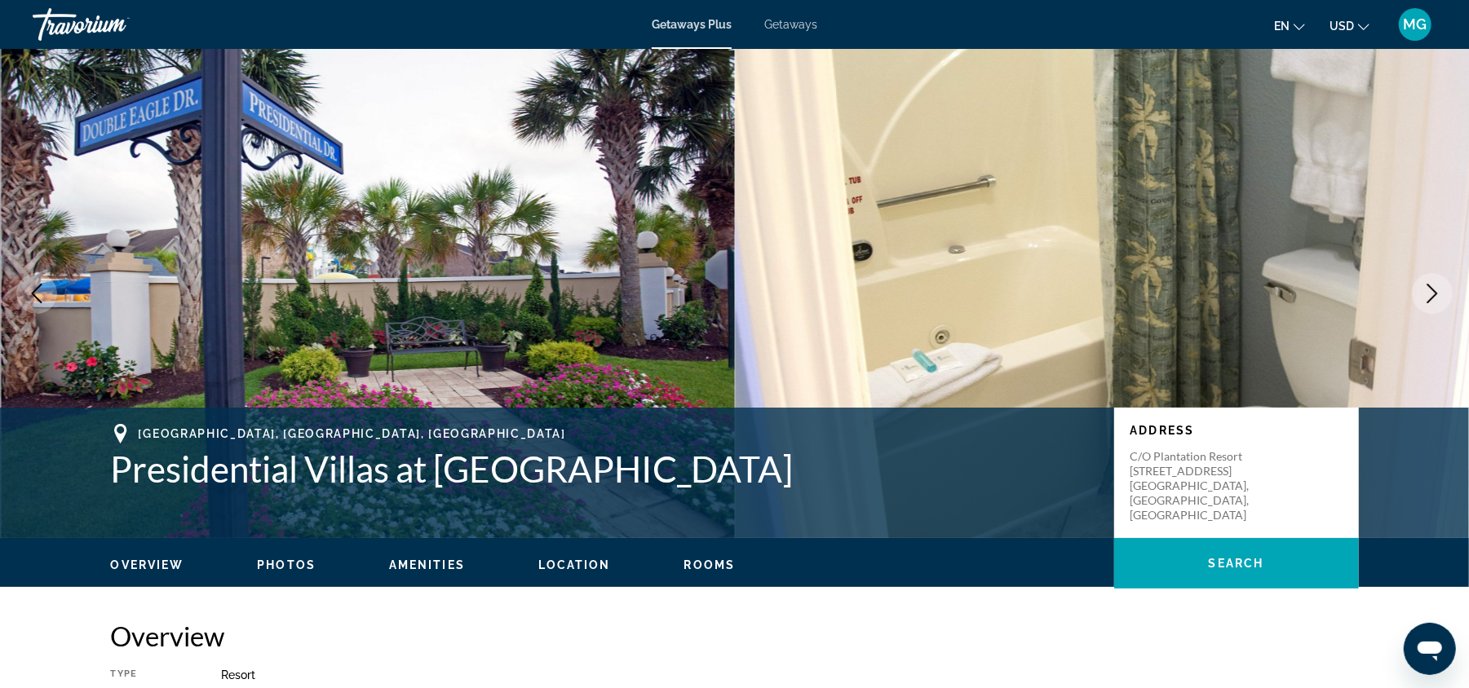
click at [1442, 294] on icon "Next image" at bounding box center [1432, 294] width 20 height 20
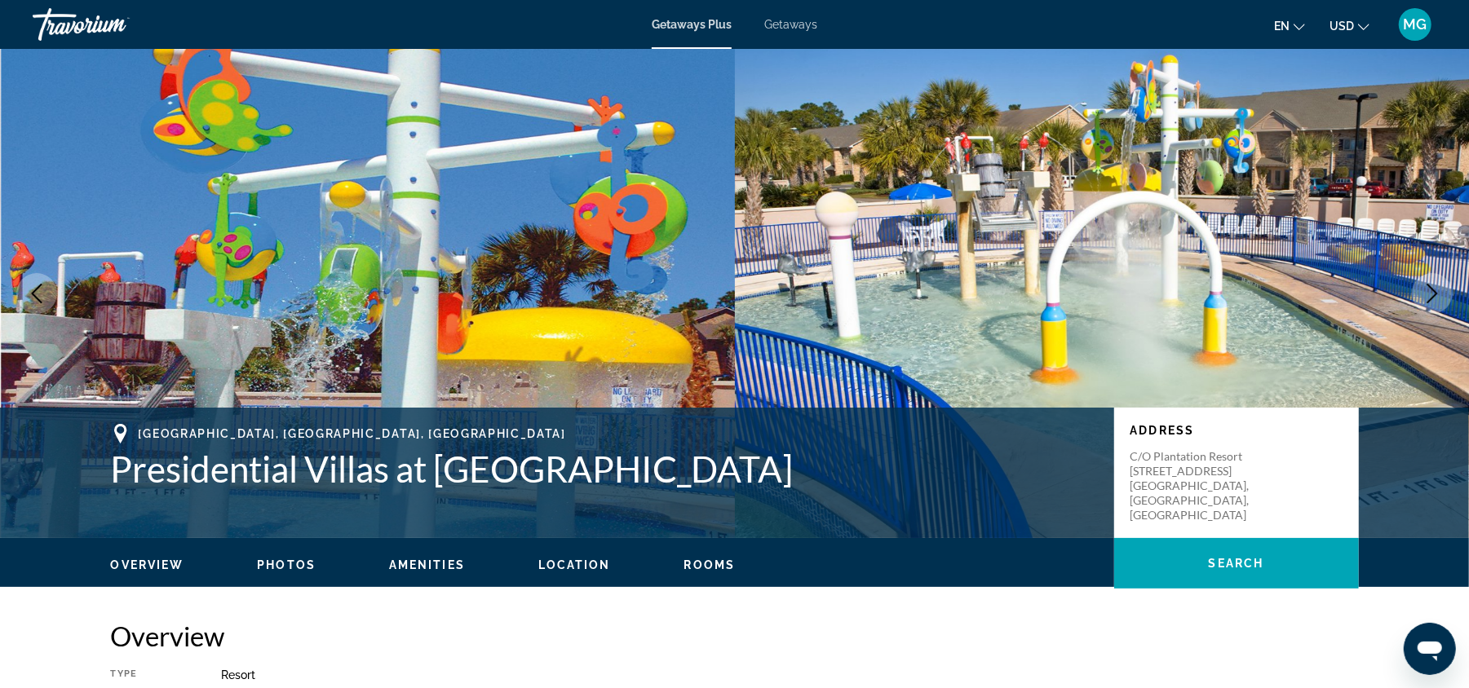
click at [1442, 294] on icon "Next image" at bounding box center [1432, 294] width 20 height 20
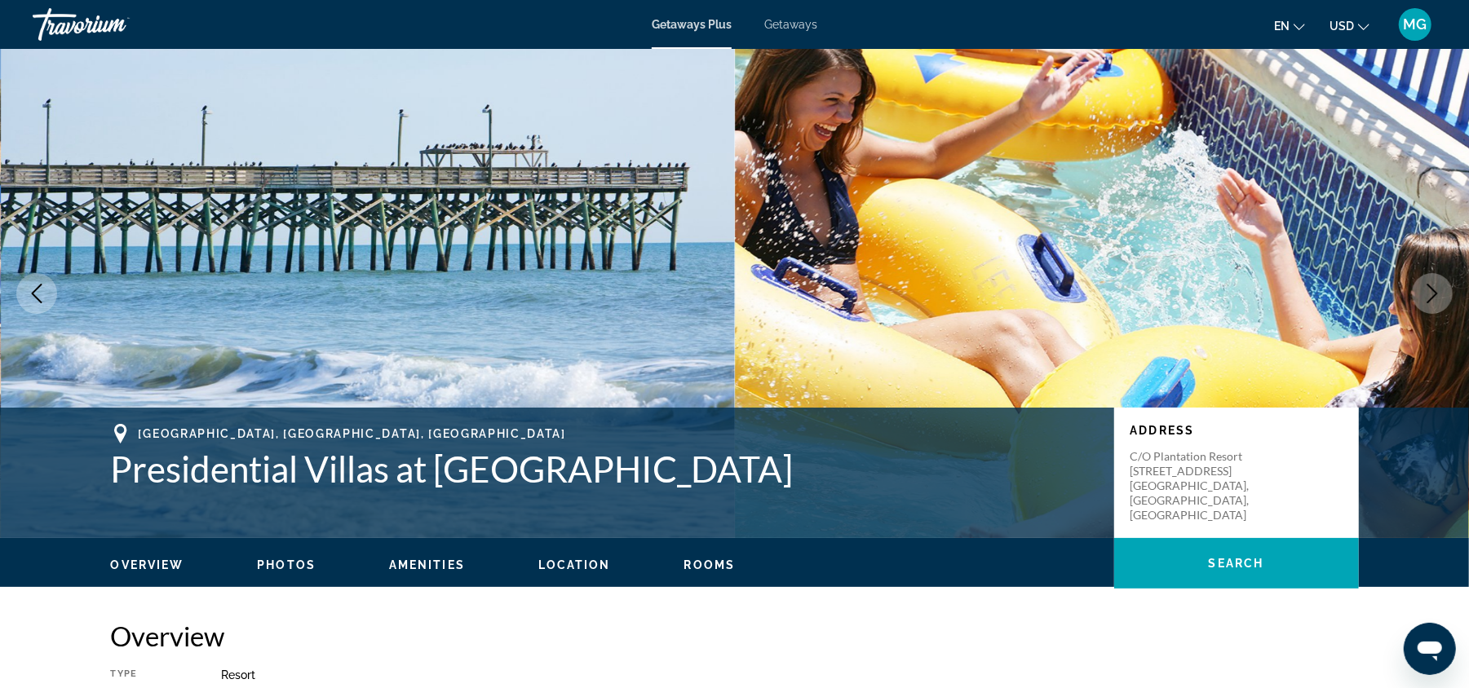
click at [1442, 294] on icon "Next image" at bounding box center [1432, 294] width 20 height 20
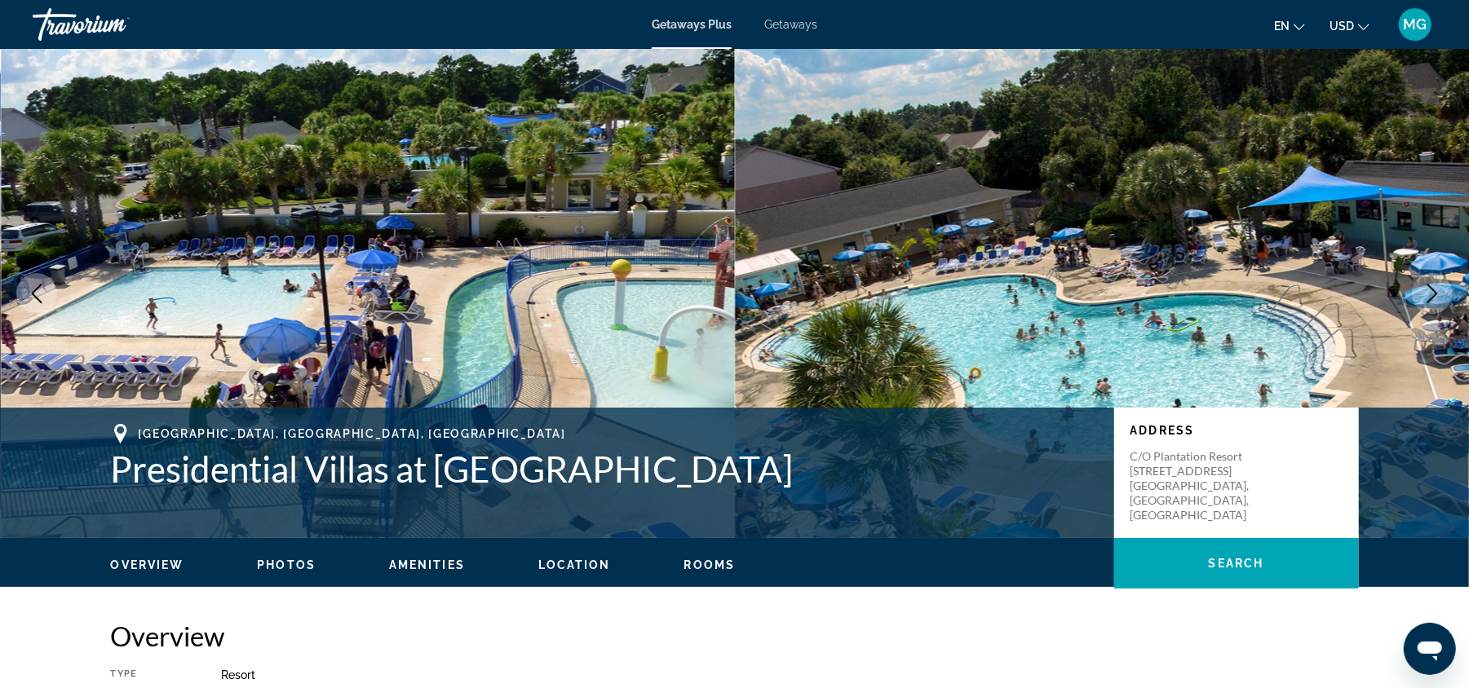
click at [1442, 294] on icon "Next image" at bounding box center [1432, 294] width 20 height 20
